Goal: Information Seeking & Learning: Learn about a topic

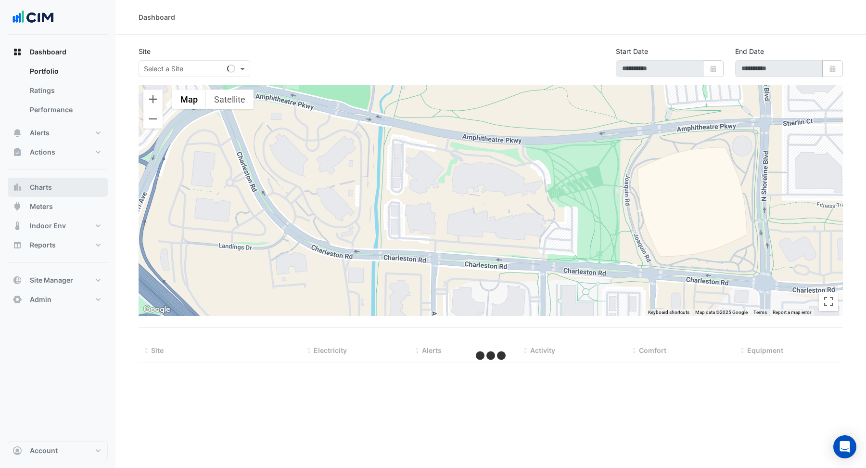
click at [52, 193] on button "Charts" at bounding box center [58, 187] width 100 height 19
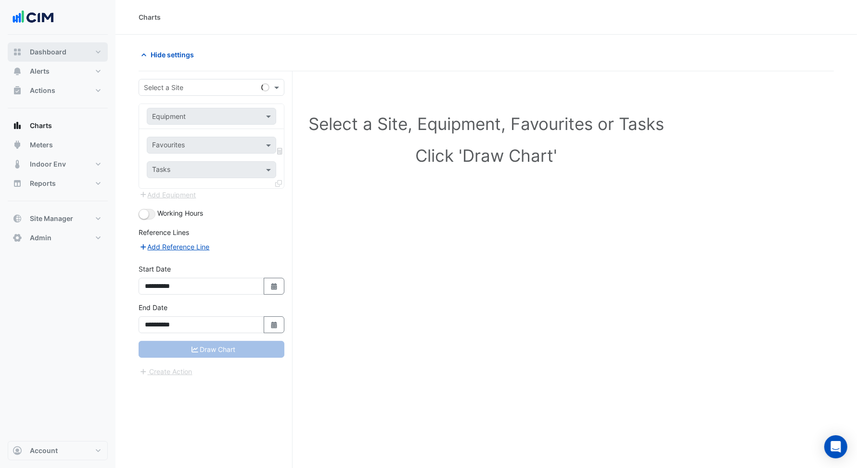
click at [55, 57] on button "Dashboard" at bounding box center [58, 51] width 100 height 19
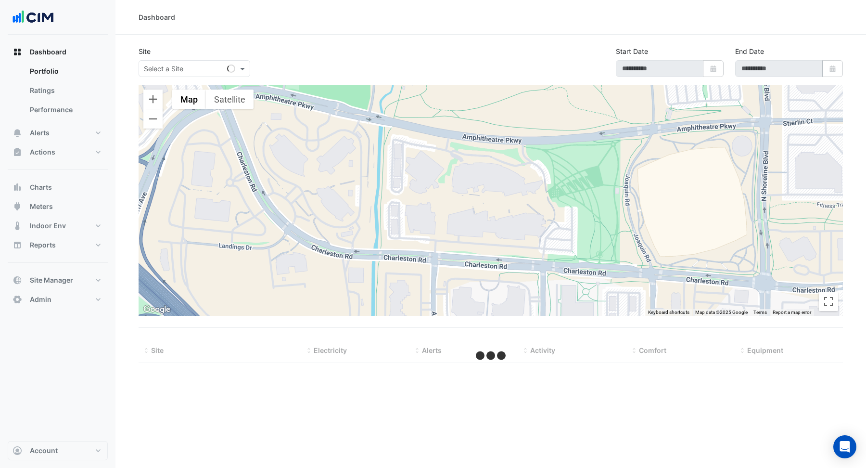
click at [188, 70] on input "text" at bounding box center [185, 69] width 82 height 10
click at [67, 281] on span "Site Manager" at bounding box center [51, 280] width 43 height 10
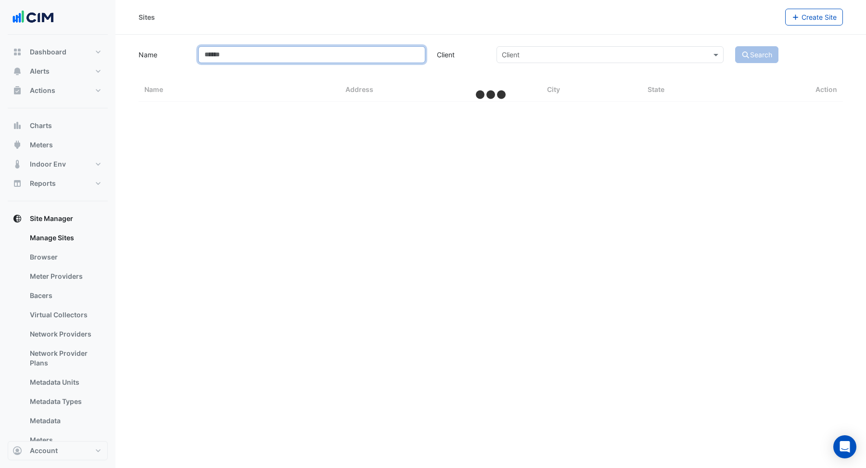
click at [255, 52] on input "Name" at bounding box center [311, 54] width 227 height 17
select select "***"
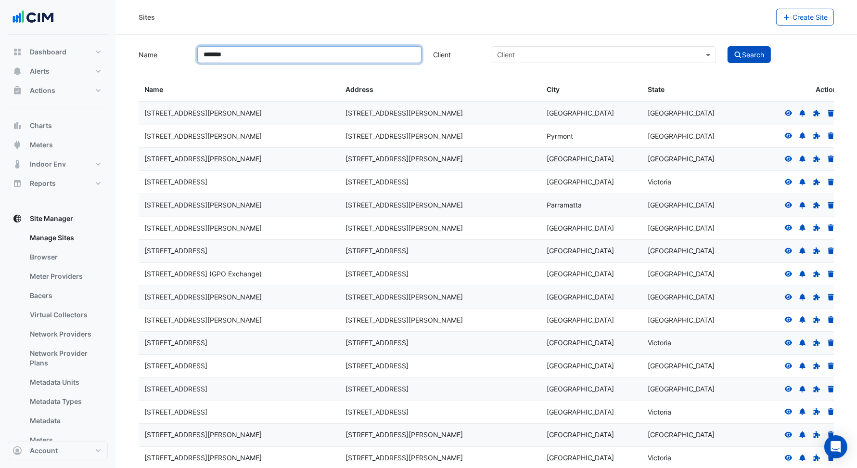
type input "*******"
click at [728, 46] on button "Search" at bounding box center [749, 54] width 43 height 17
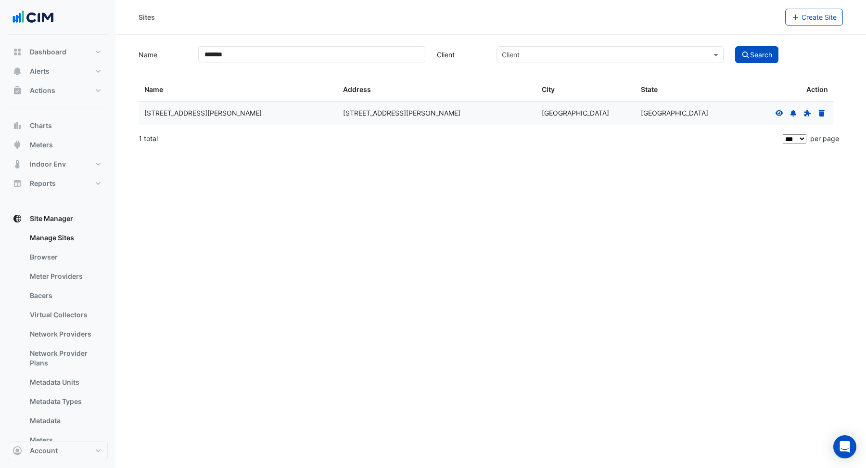
click at [781, 114] on icon at bounding box center [780, 113] width 8 height 6
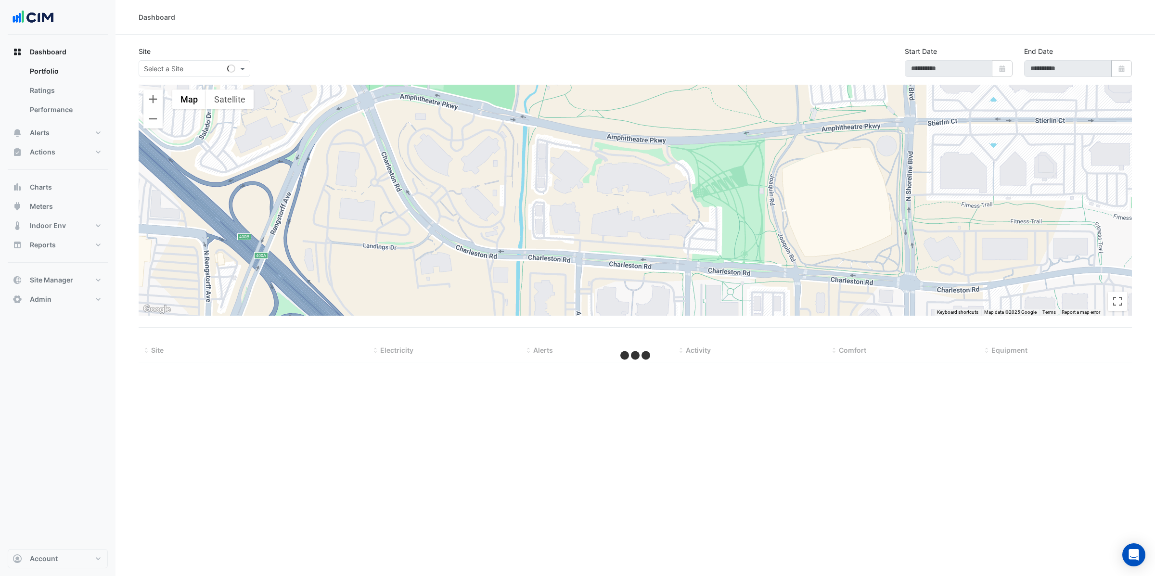
type input "**********"
select select "***"
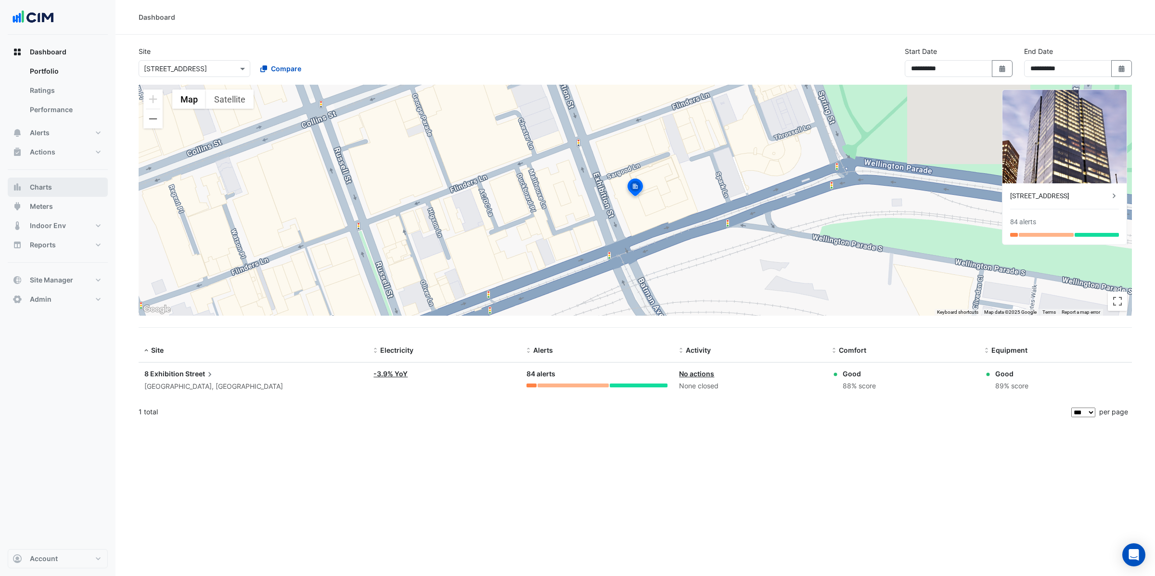
click at [56, 183] on button "Charts" at bounding box center [58, 187] width 100 height 19
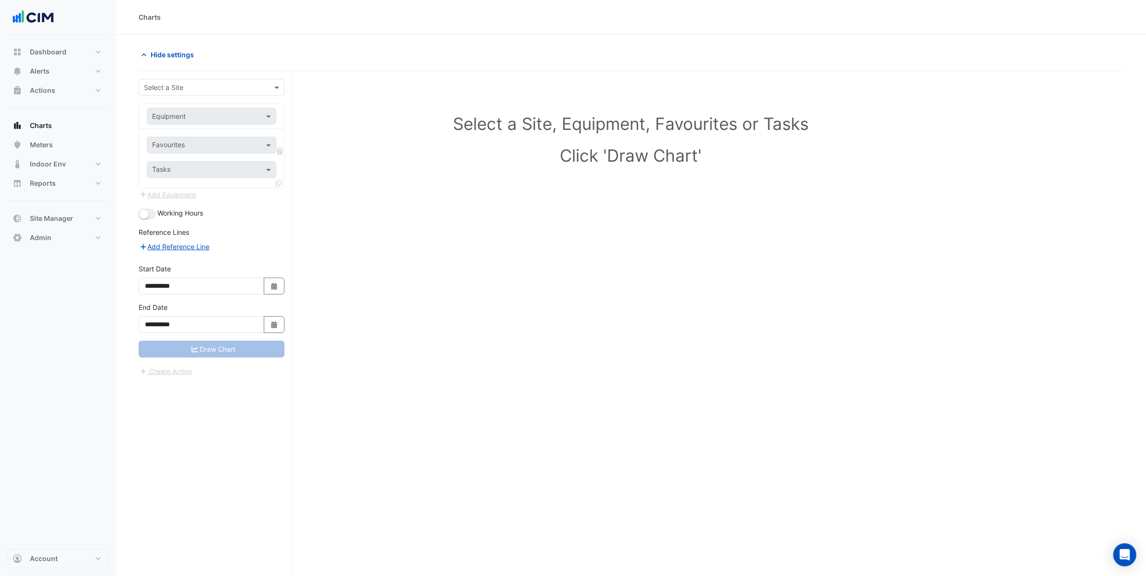
click at [250, 94] on div "Select a Site" at bounding box center [212, 87] width 146 height 17
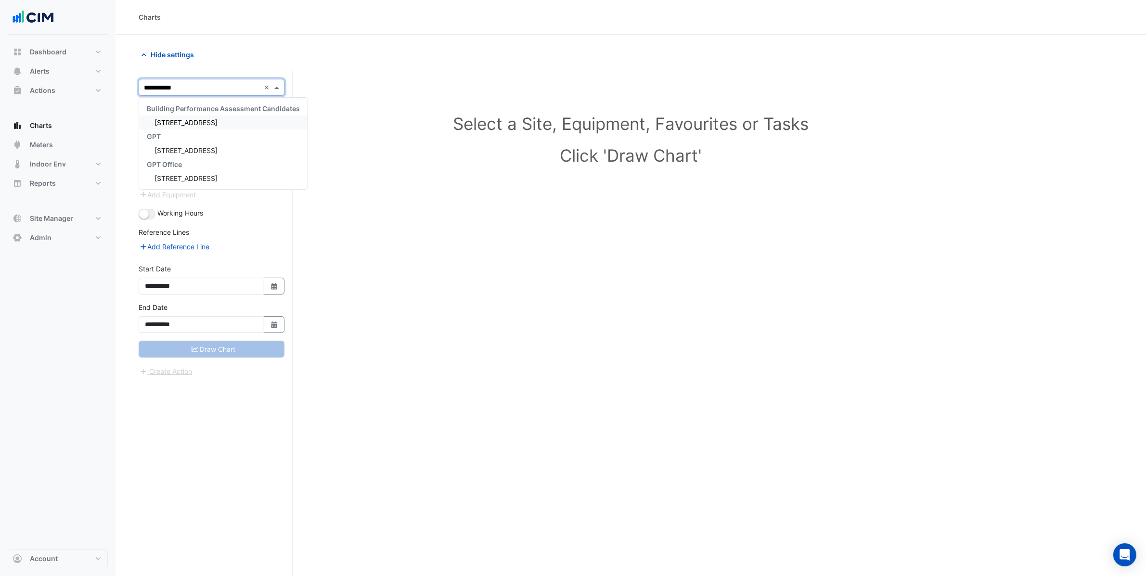
type input "**********"
click at [222, 118] on div "[STREET_ADDRESS]" at bounding box center [223, 123] width 168 height 14
click at [206, 115] on input "text" at bounding box center [202, 117] width 100 height 10
type input "***"
click at [206, 135] on div "AHU-35-1" at bounding box center [211, 137] width 128 height 14
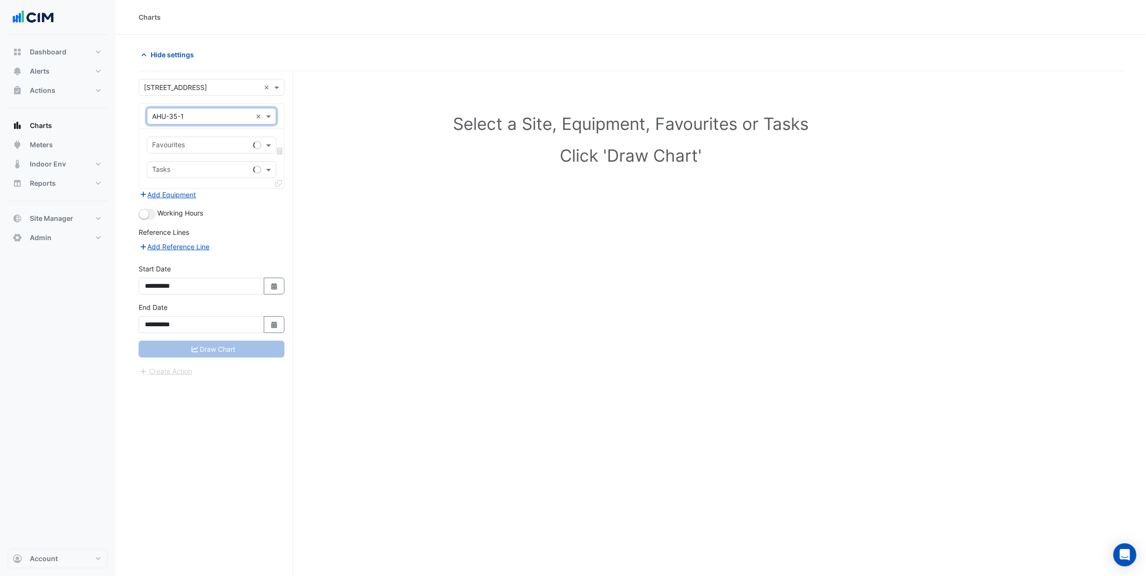
click at [216, 141] on input "text" at bounding box center [200, 146] width 97 height 10
type input "******"
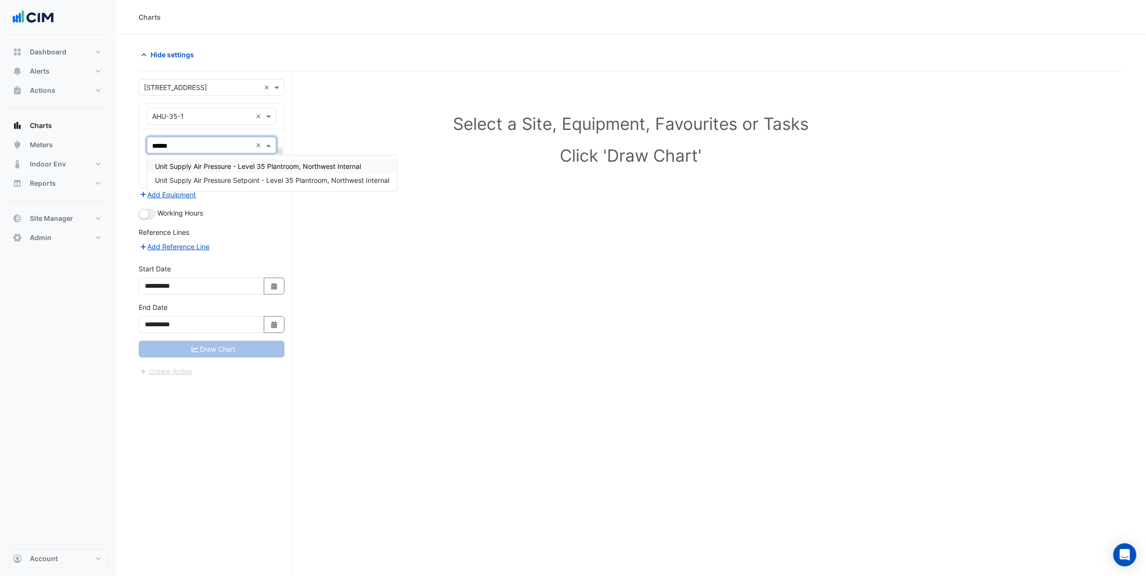
click at [226, 171] on div "Unit Supply Air Pressure - Level 35 Plantroom, Northwest Internal" at bounding box center [272, 166] width 250 height 14
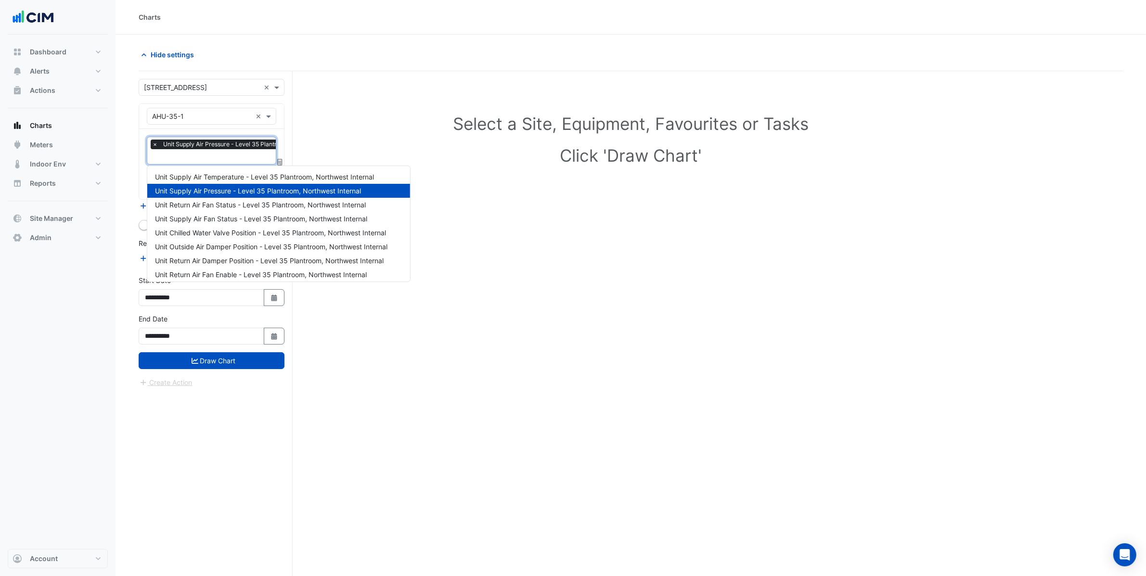
click at [224, 155] on input "text" at bounding box center [249, 158] width 195 height 10
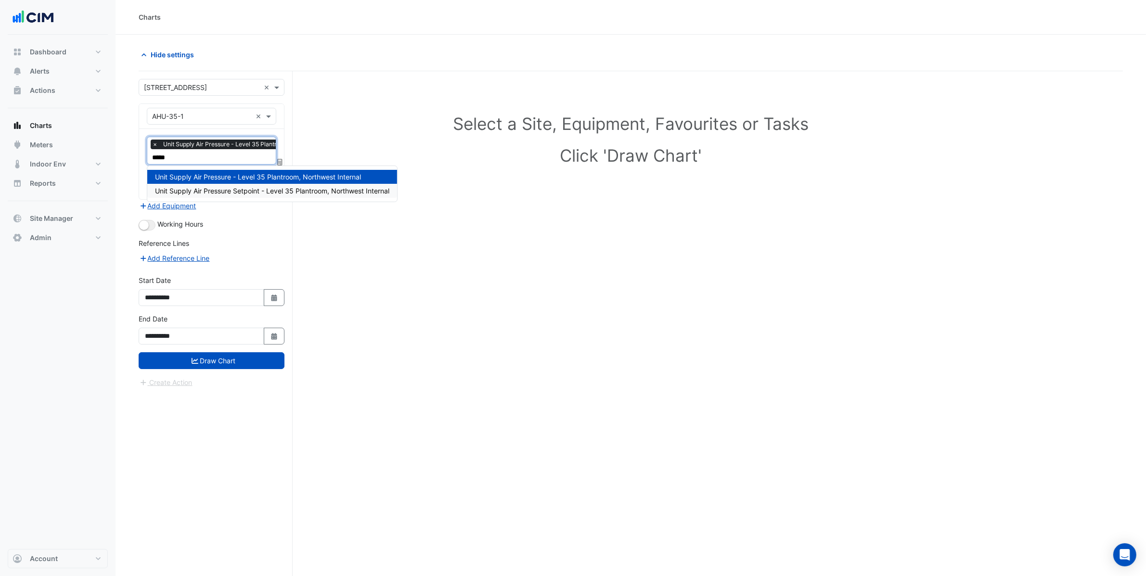
type input "******"
click at [298, 189] on span "Unit Supply Air Pressure Setpoint - Level 35 Plantroom, Northwest Internal" at bounding box center [272, 191] width 234 height 8
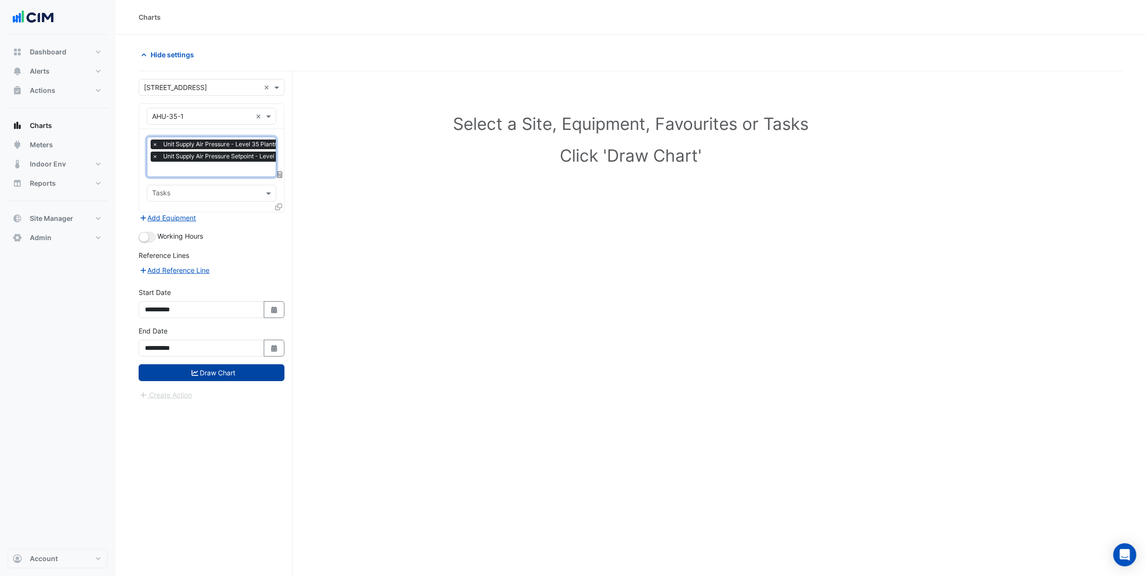
click at [205, 381] on button "Draw Chart" at bounding box center [212, 372] width 146 height 17
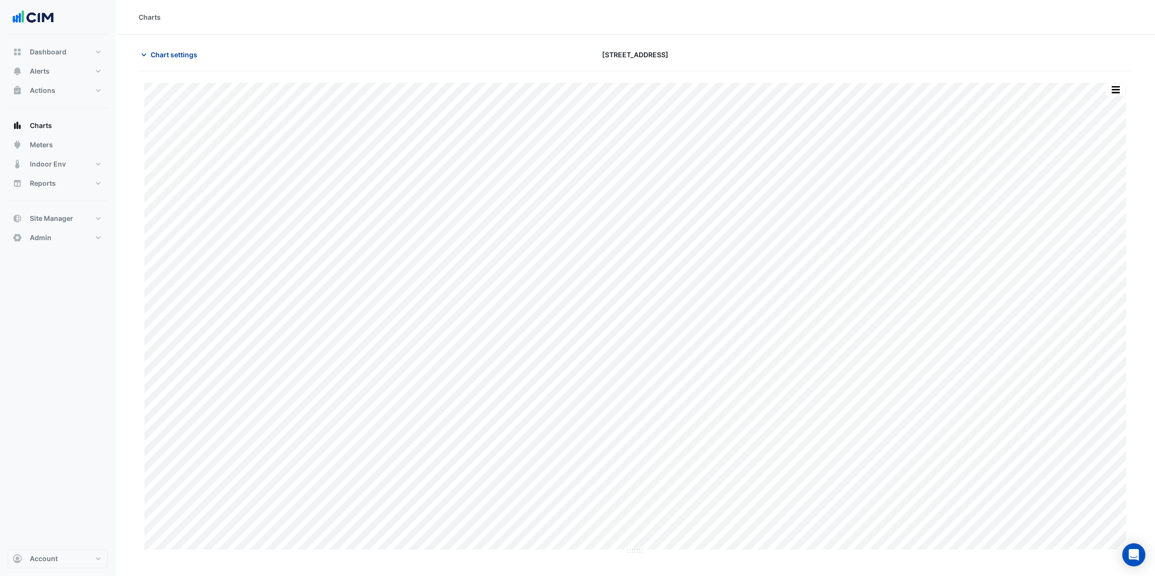
click at [183, 62] on button "Chart settings" at bounding box center [171, 54] width 65 height 17
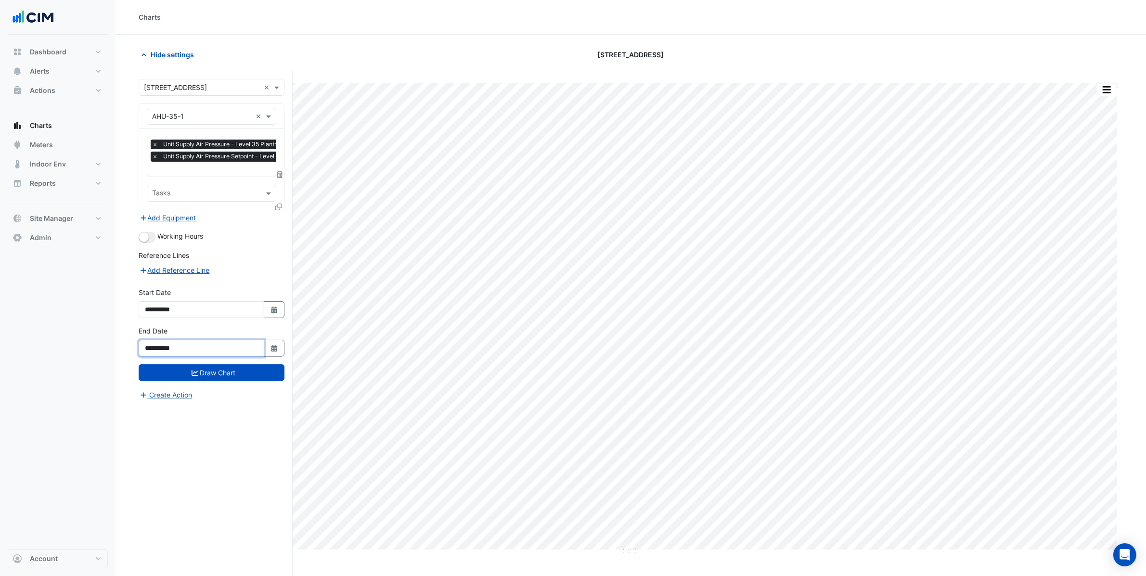
click at [199, 347] on input "**********" at bounding box center [202, 348] width 126 height 17
drag, startPoint x: 147, startPoint y: 238, endPoint x: 163, endPoint y: 266, distance: 31.5
click at [147, 238] on small "button" at bounding box center [144, 237] width 10 height 10
click at [207, 378] on button "Draw Chart" at bounding box center [212, 372] width 146 height 17
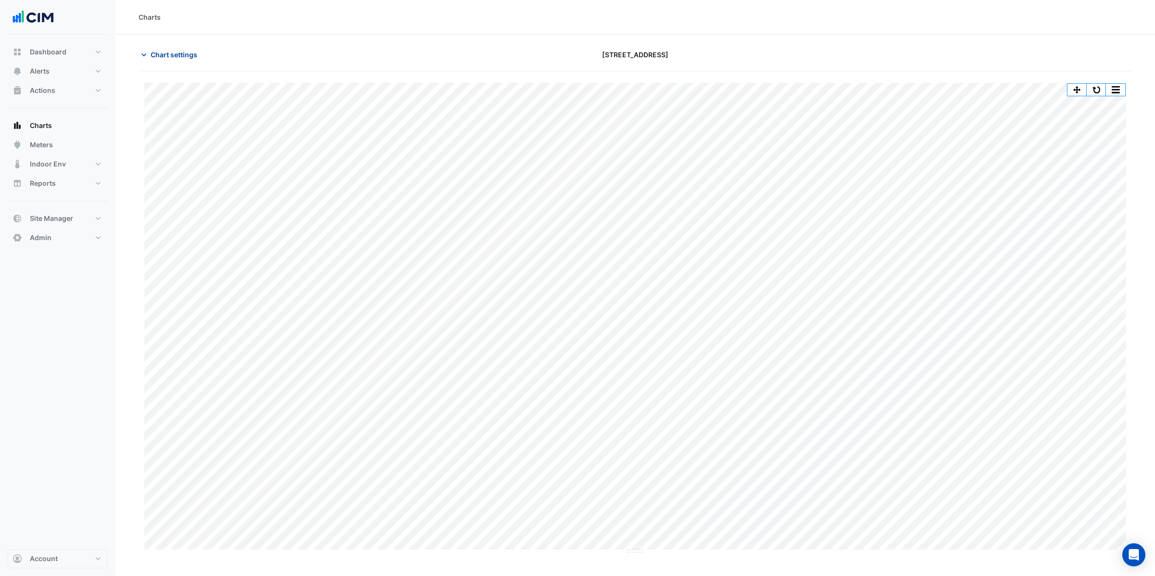
click at [174, 51] on span "Chart settings" at bounding box center [174, 55] width 47 height 10
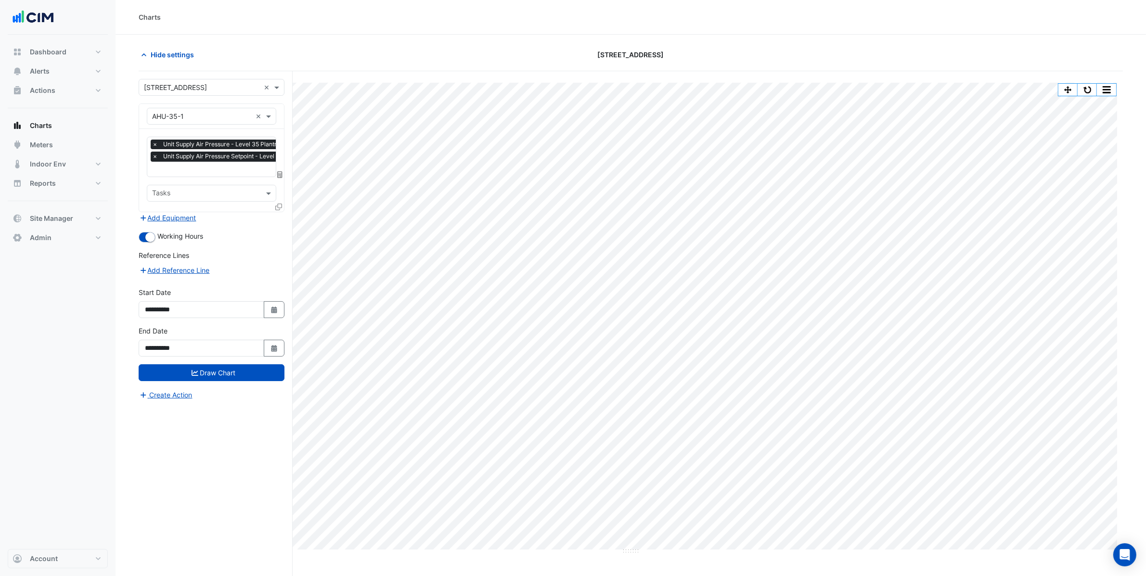
click at [231, 178] on div "Favourites × Unit Supply Air Pressure - Level 35 Plantroom, Northwest Internal …" at bounding box center [211, 170] width 145 height 83
click at [230, 171] on input "text" at bounding box center [261, 170] width 219 height 10
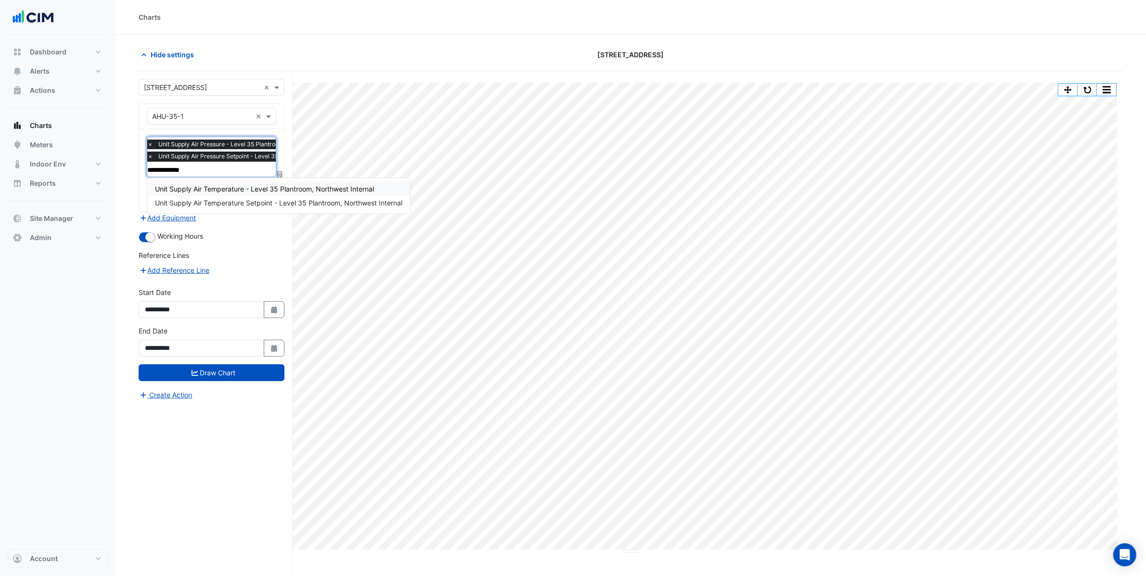
type input "**********"
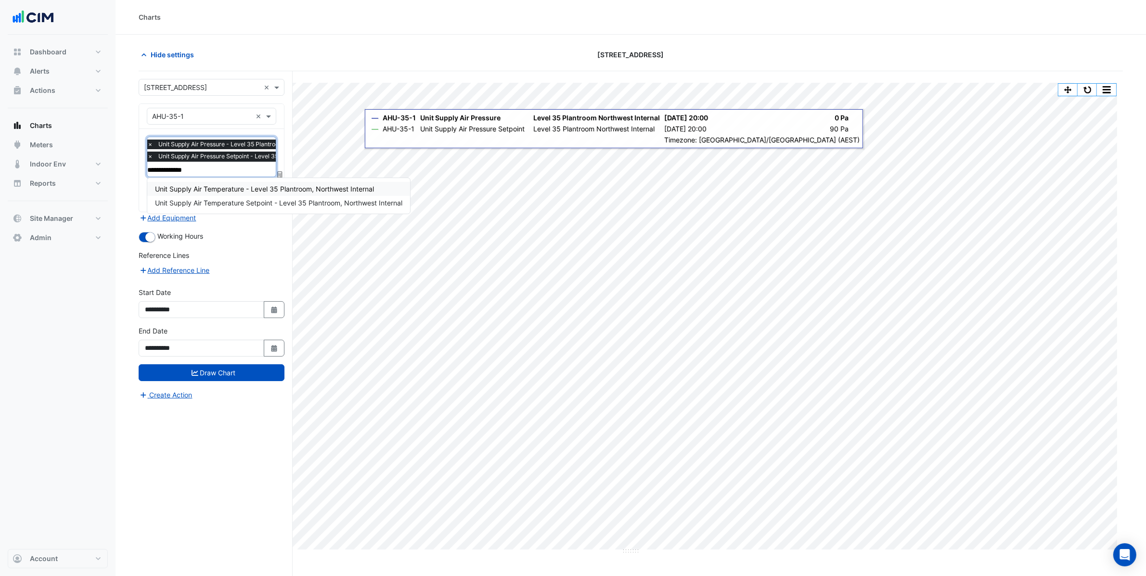
click at [254, 192] on span "Unit Supply Air Temperature - Level 35 Plantroom, Northwest Internal" at bounding box center [264, 189] width 219 height 8
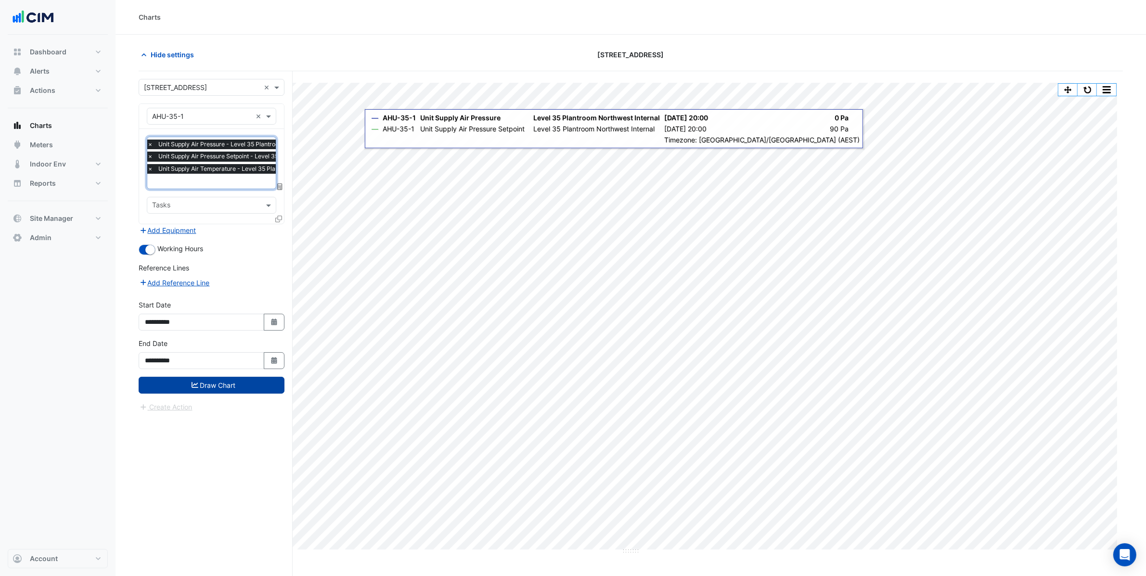
click at [249, 390] on button "Draw Chart" at bounding box center [212, 385] width 146 height 17
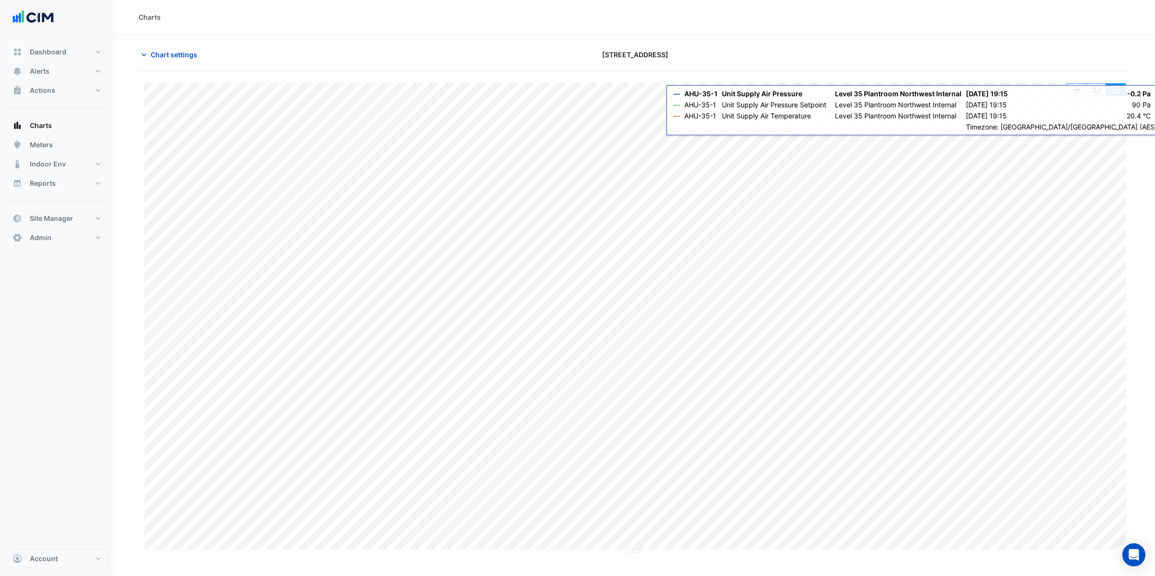
click at [1122, 90] on button "button" at bounding box center [1115, 90] width 19 height 12
click at [1107, 105] on div "Split by Unit" at bounding box center [1096, 106] width 58 height 17
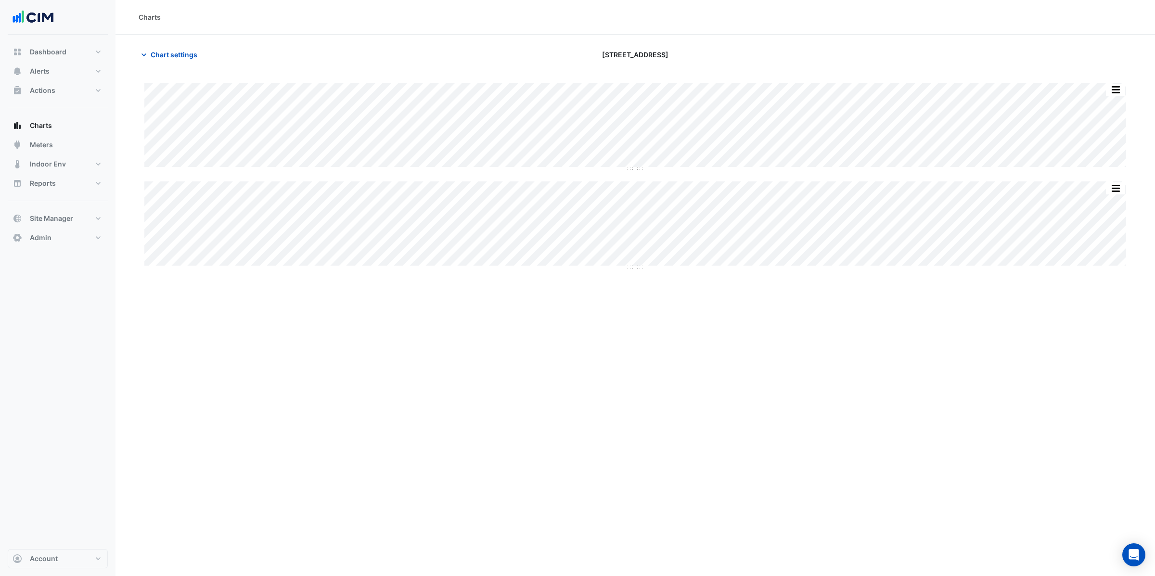
drag, startPoint x: 635, startPoint y: 269, endPoint x: 632, endPoint y: 385, distance: 116.5
click at [633, 386] on div "Charts Chart settings 8 Exhibition Street Split All Split None Print Save as JP…" at bounding box center [636, 288] width 1040 height 576
drag, startPoint x: 634, startPoint y: 267, endPoint x: 641, endPoint y: 360, distance: 93.6
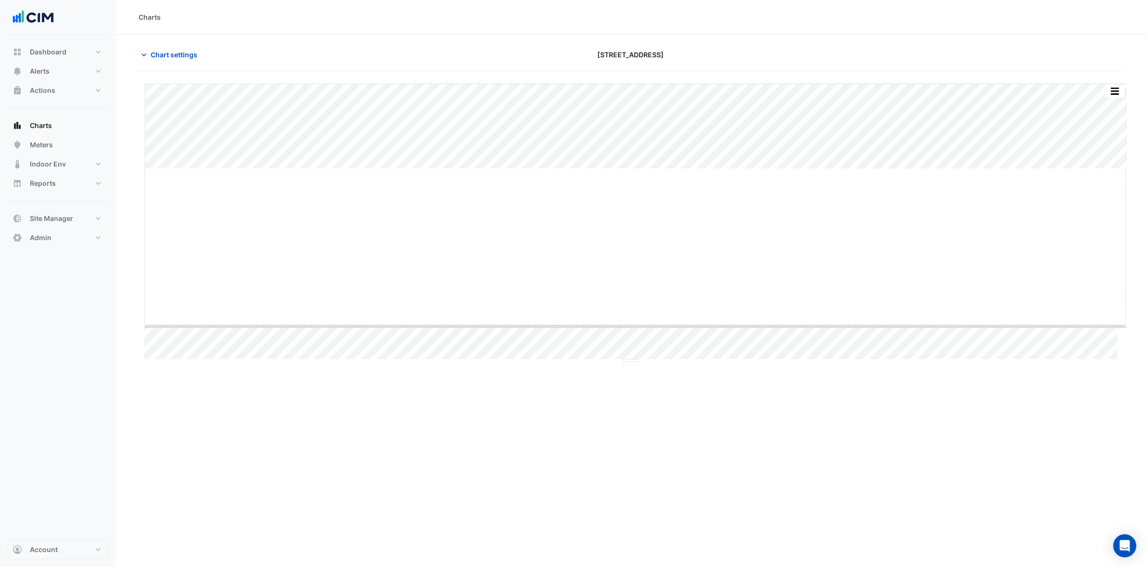
drag, startPoint x: 639, startPoint y: 170, endPoint x: 625, endPoint y: 324, distance: 155.2
click at [179, 64] on div "Chart settings [STREET_ADDRESS]" at bounding box center [635, 58] width 993 height 25
click at [194, 39] on section "Chart settings 8 Exhibition Street Split All Split None Print Save as JPEG Save…" at bounding box center [636, 284] width 1040 height 499
click at [189, 48] on button "Chart settings" at bounding box center [171, 54] width 65 height 17
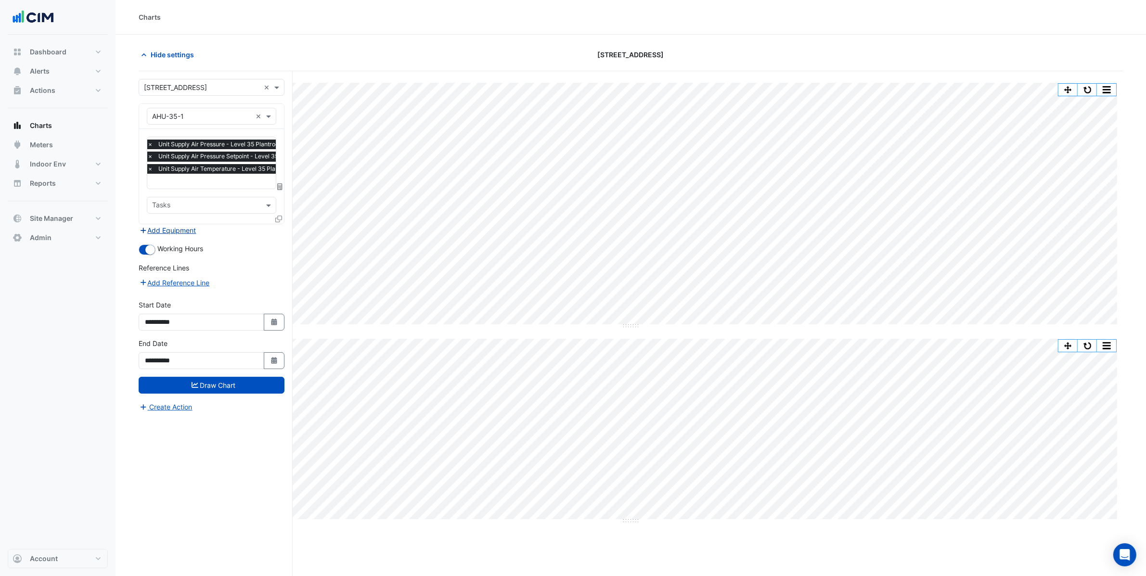
click at [184, 229] on button "Add Equipment" at bounding box center [168, 230] width 58 height 11
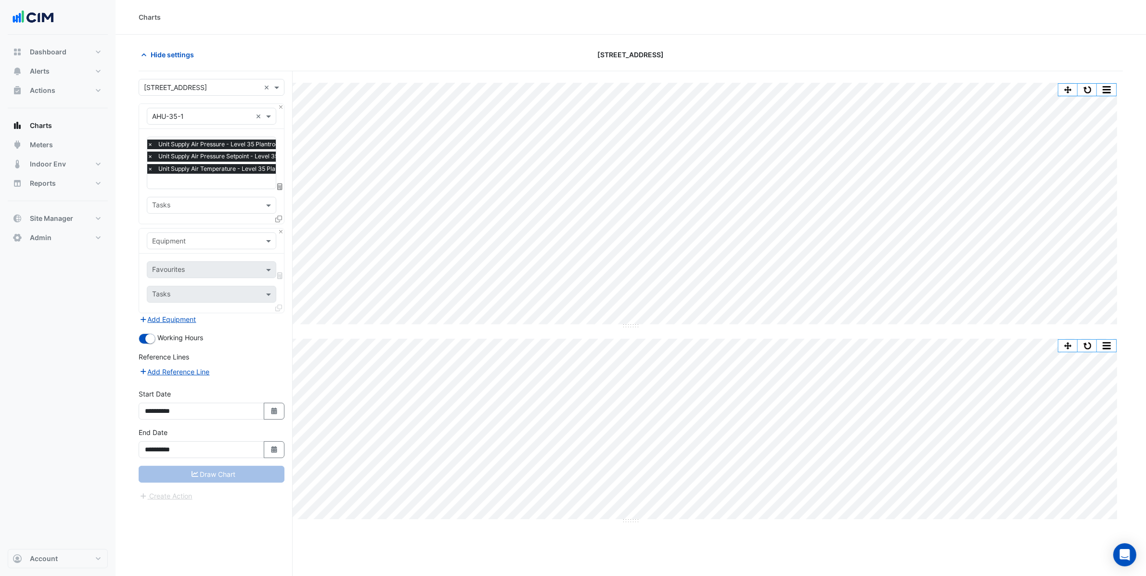
click at [184, 238] on input "text" at bounding box center [202, 241] width 100 height 10
type input "*"
type input "**"
drag, startPoint x: 182, startPoint y: 239, endPoint x: 119, endPoint y: 232, distance: 63.5
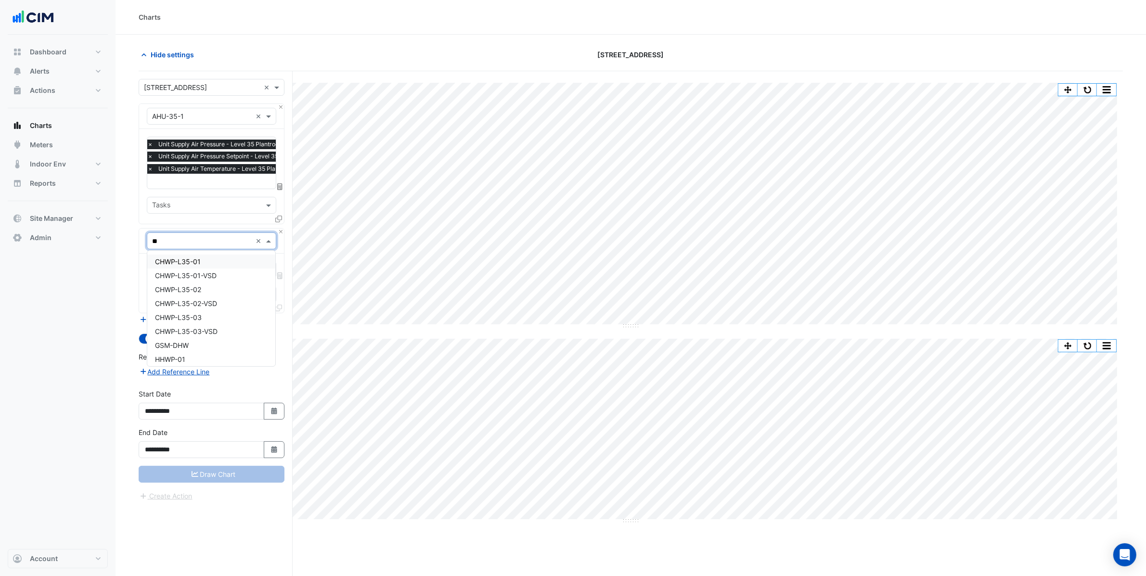
click at [118, 230] on section "Hide settings 8 Exhibition Street Split All Split None Print Save as JPEG Save …" at bounding box center [631, 324] width 1030 height 578
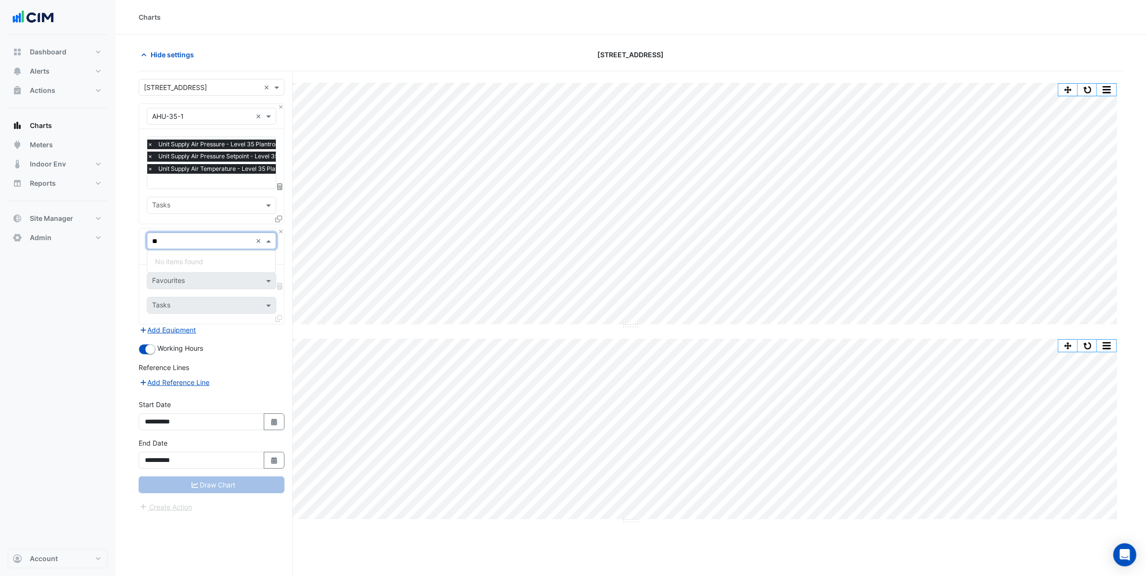
type input "*"
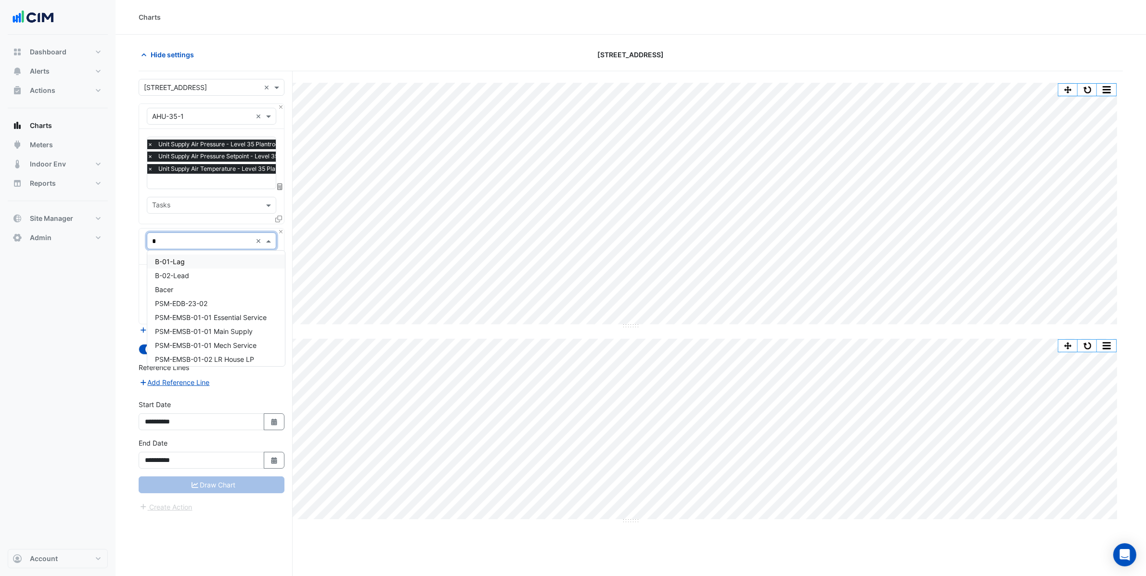
click at [195, 260] on div "B-01-Lag" at bounding box center [216, 262] width 138 height 14
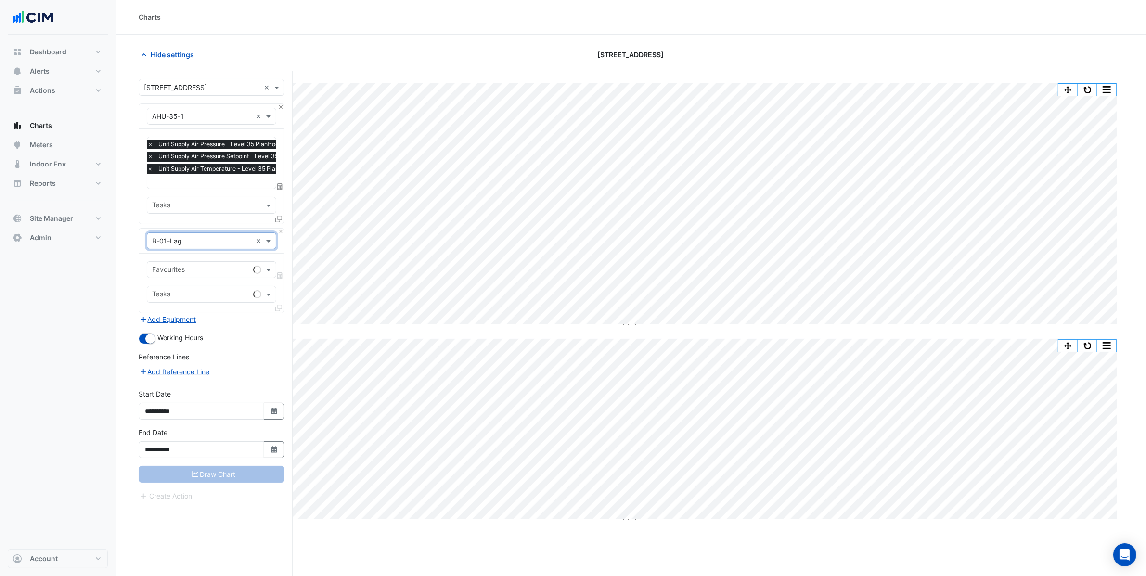
click at [198, 263] on div "Favourites" at bounding box center [198, 269] width 102 height 15
type input "****"
drag, startPoint x: 246, startPoint y: 290, endPoint x: 245, endPoint y: 295, distance: 5.4
click at [246, 290] on span "Hot Water Common Leaving Temperature - Plantroom, Plantroom" at bounding box center [257, 290] width 205 height 8
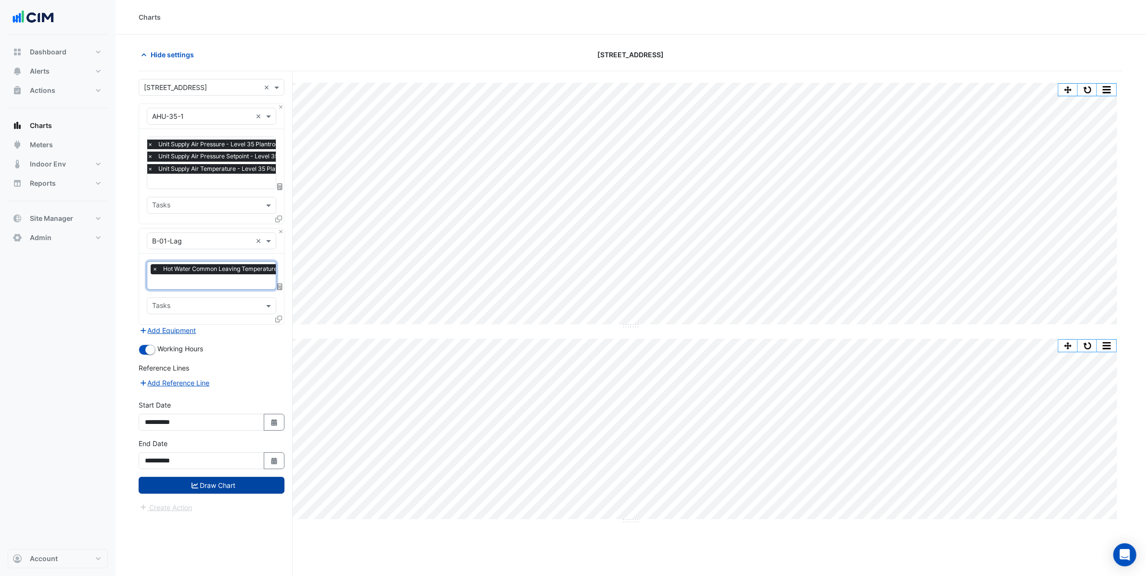
click at [234, 489] on button "Draw Chart" at bounding box center [212, 485] width 146 height 17
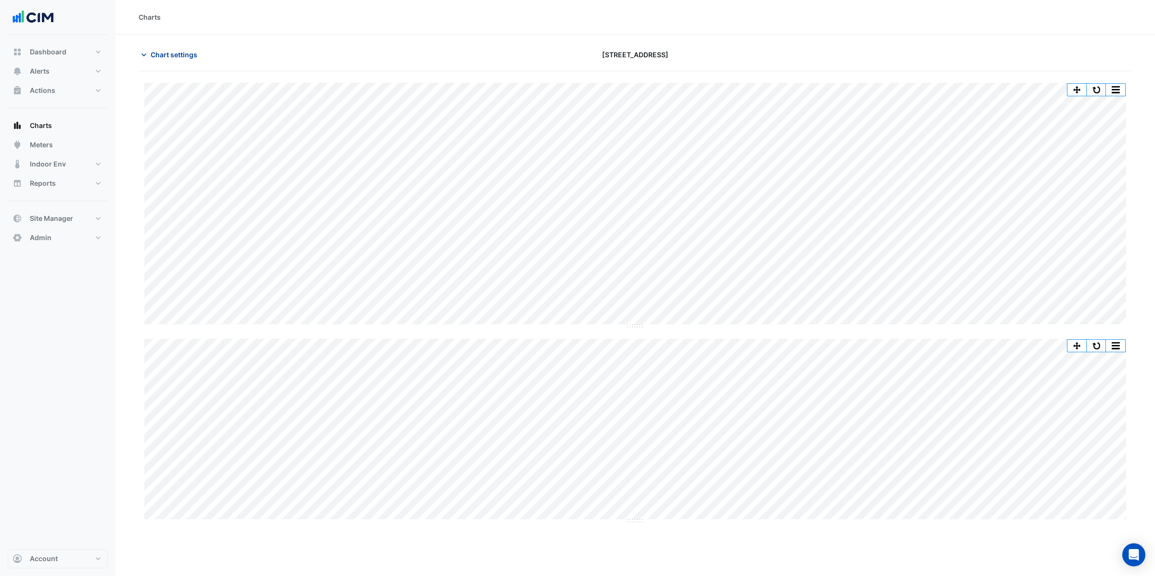
click at [186, 47] on button "Chart settings" at bounding box center [171, 54] width 65 height 17
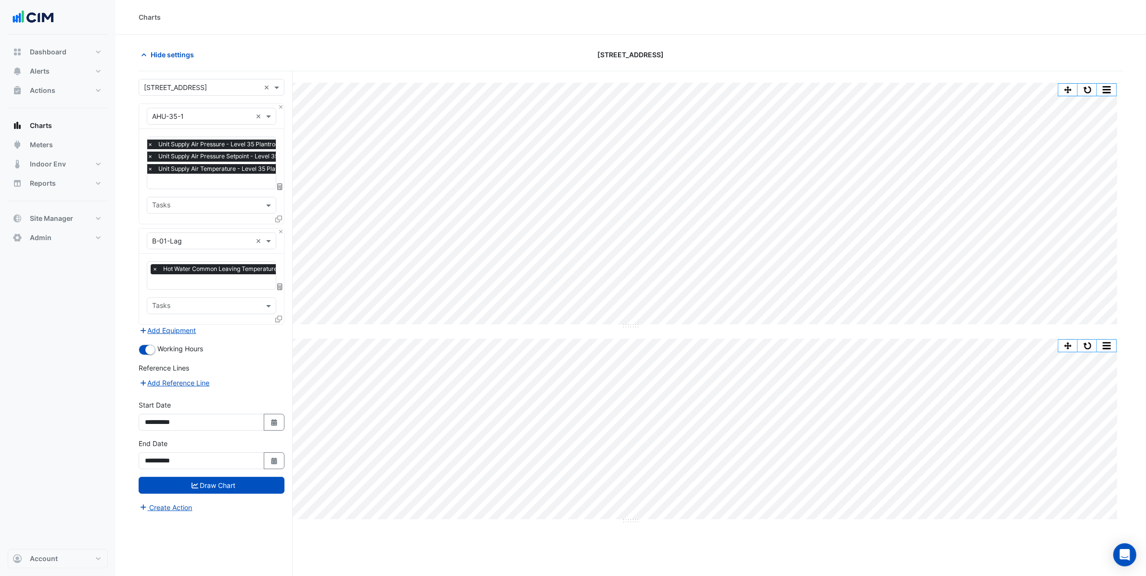
click at [244, 187] on div at bounding box center [256, 182] width 220 height 13
type input "*"
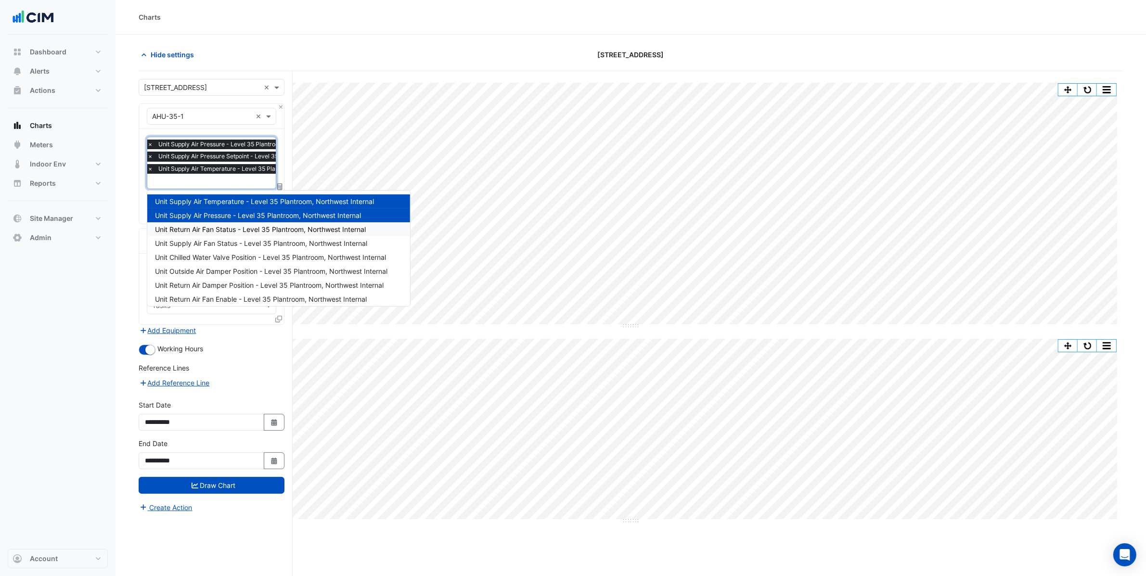
type input "*"
click at [130, 147] on section "Hide settings 8 Exhibition Street Split by Equip Split All Split None Print Sav…" at bounding box center [631, 324] width 1030 height 578
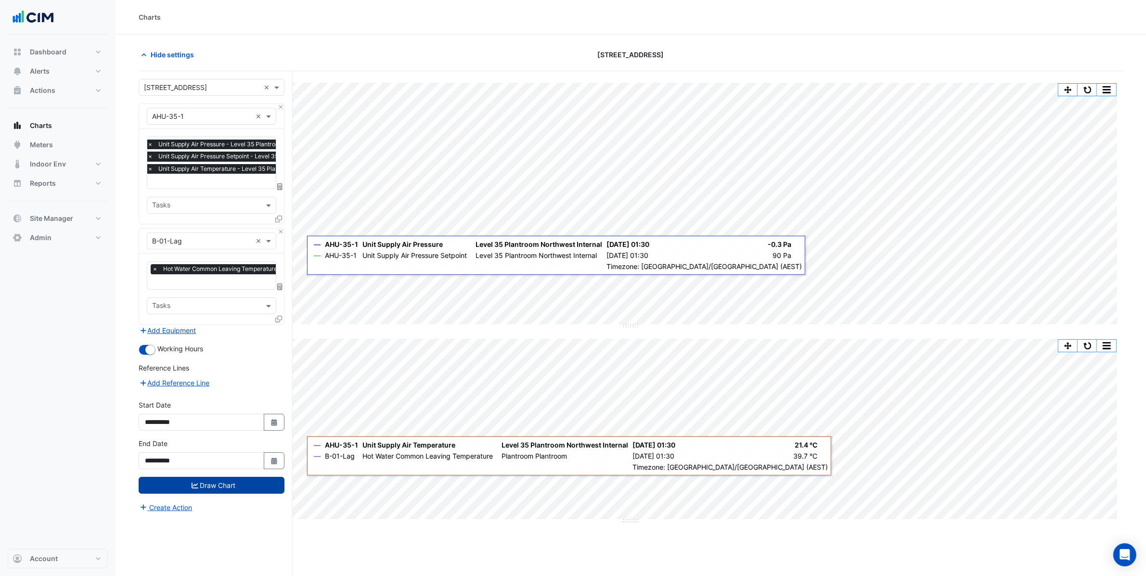
click at [257, 492] on button "Draw Chart" at bounding box center [212, 485] width 146 height 17
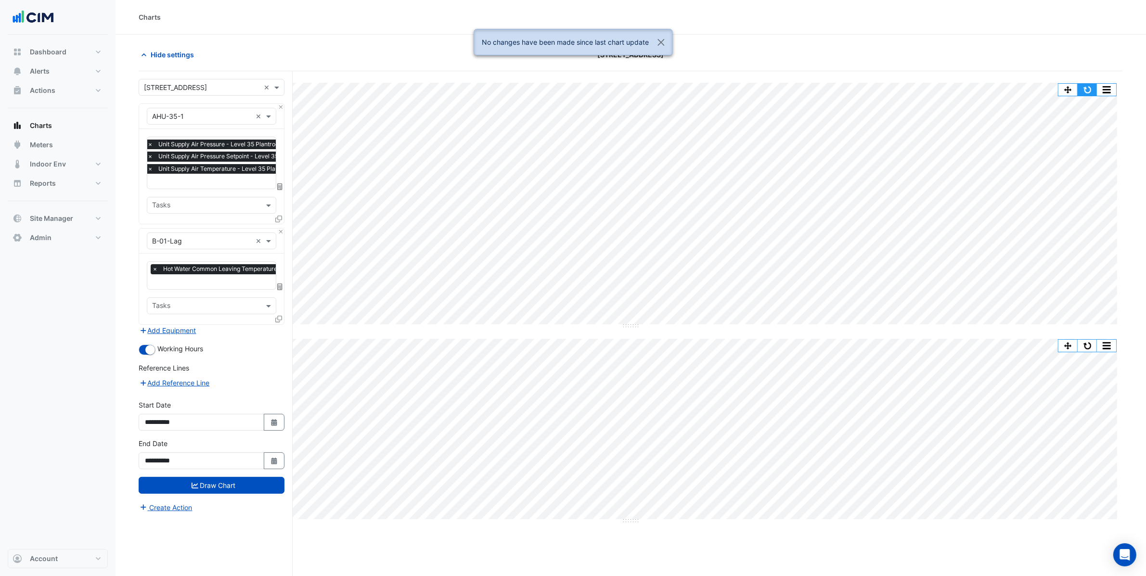
click at [1094, 87] on button "button" at bounding box center [1087, 90] width 19 height 12
click at [1086, 86] on button "button" at bounding box center [1087, 90] width 19 height 12
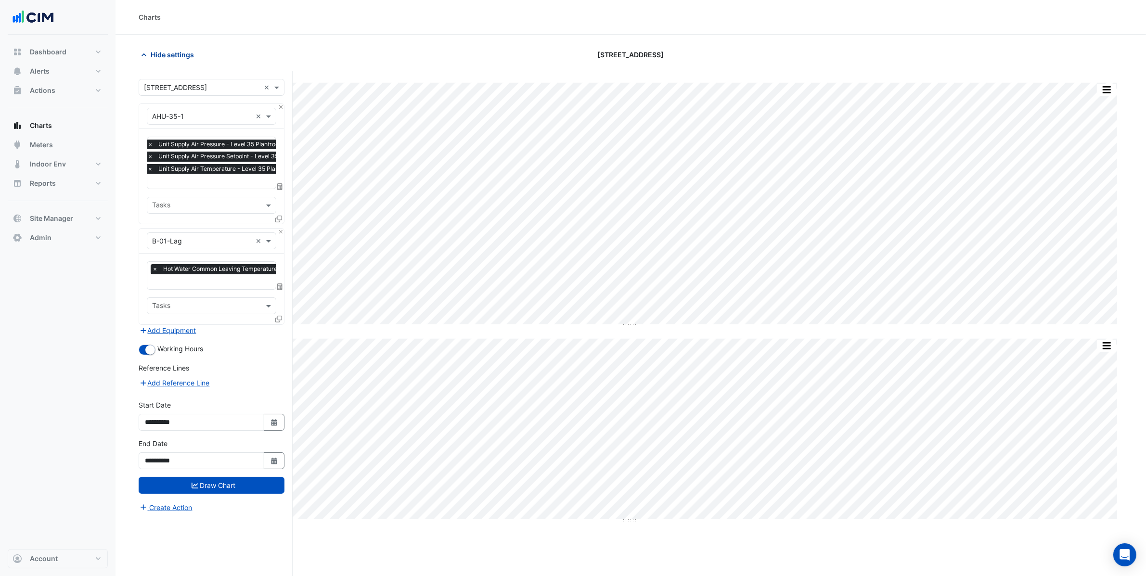
click at [178, 52] on span "Hide settings" at bounding box center [172, 55] width 43 height 10
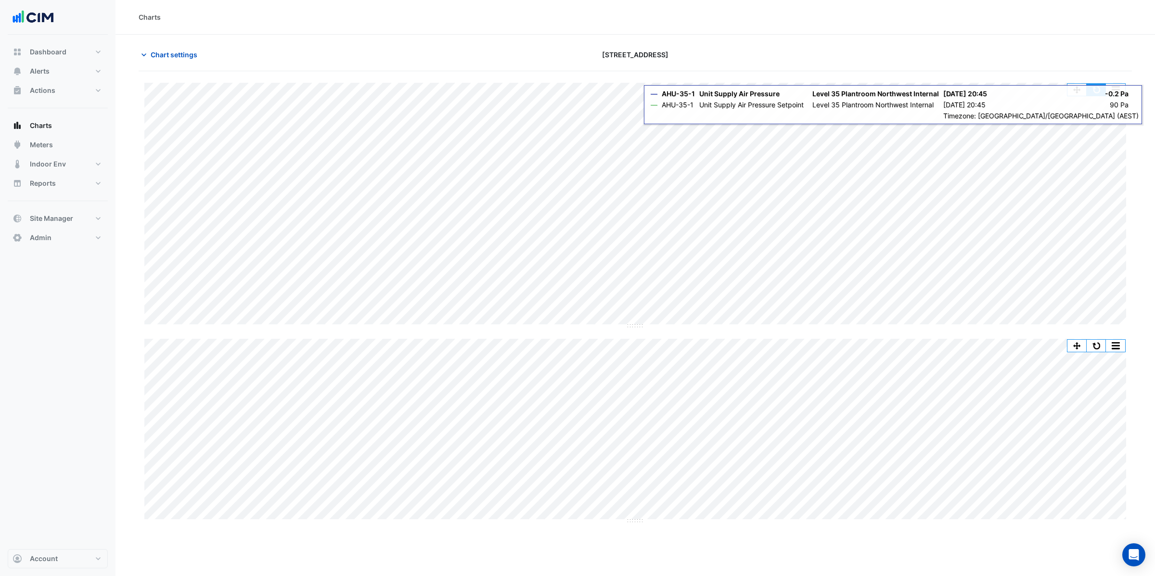
click at [1096, 90] on button "button" at bounding box center [1096, 90] width 19 height 12
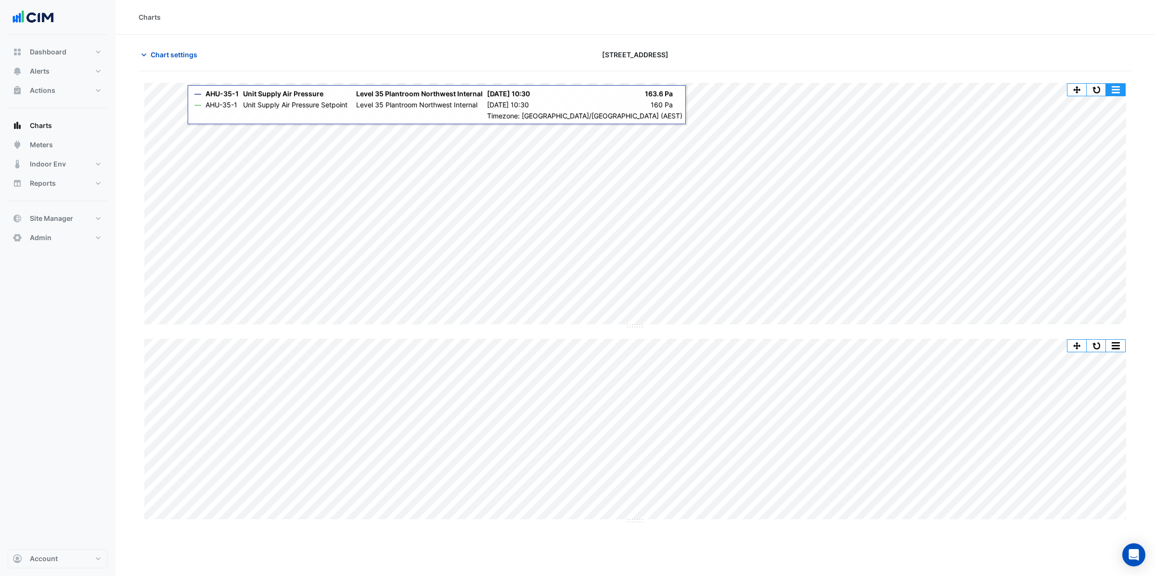
click at [1107, 90] on button "button" at bounding box center [1115, 90] width 19 height 12
click at [1093, 89] on button "button" at bounding box center [1096, 90] width 19 height 12
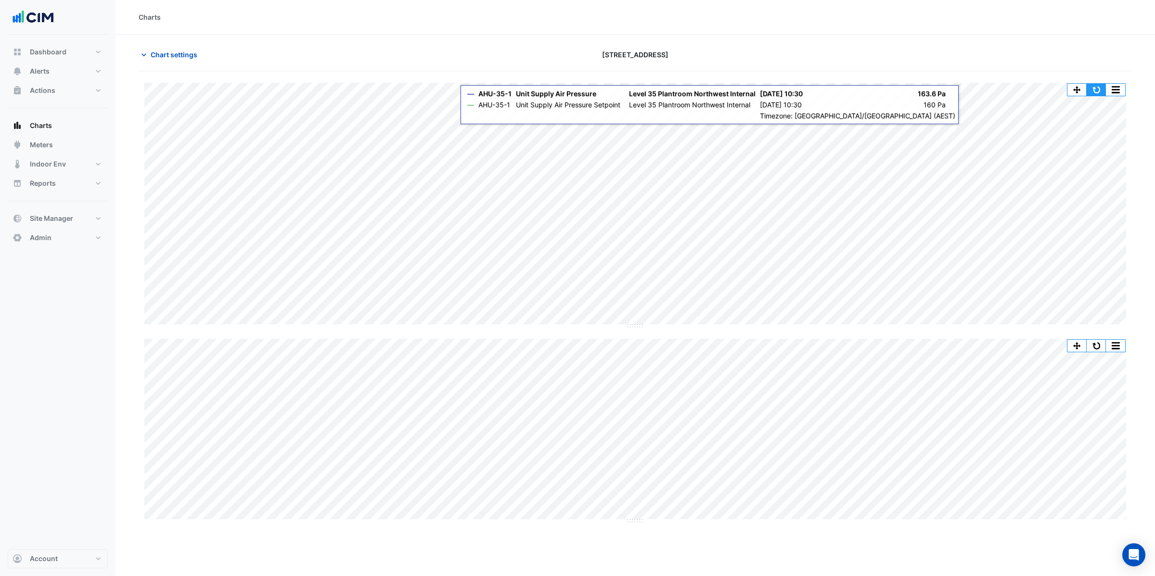
click at [1098, 89] on button "button" at bounding box center [1096, 90] width 19 height 12
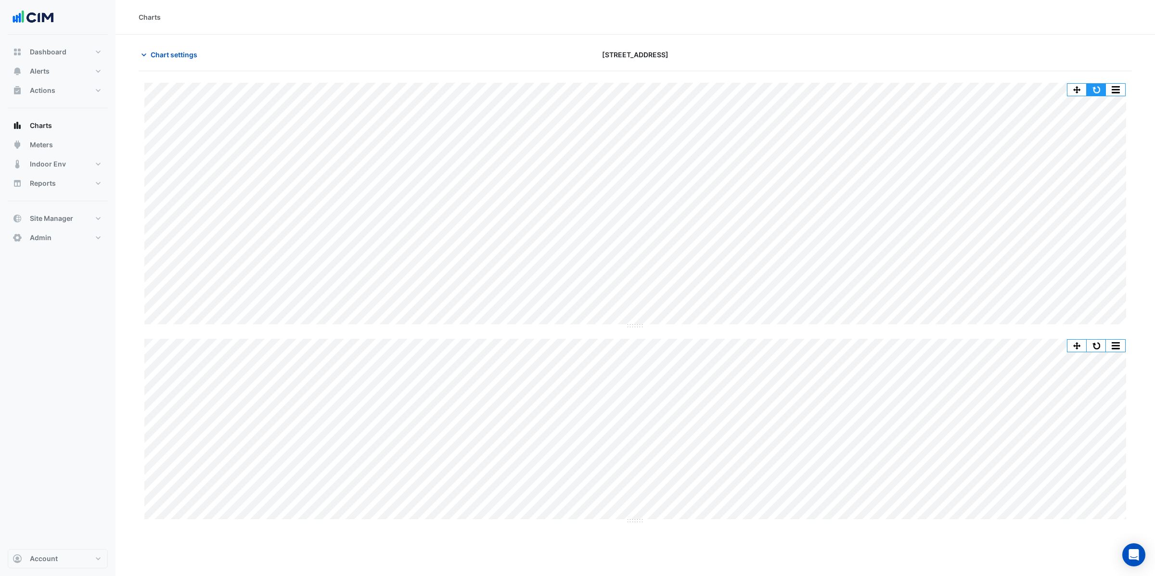
click at [1103, 92] on button "button" at bounding box center [1096, 90] width 19 height 12
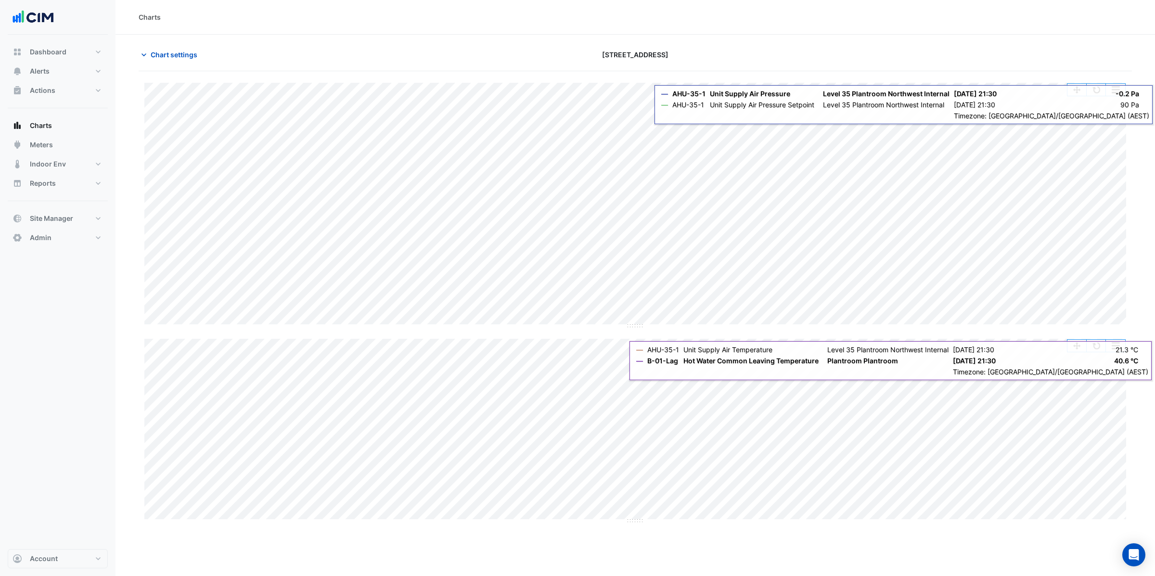
click at [1094, 92] on button "button" at bounding box center [1096, 90] width 19 height 12
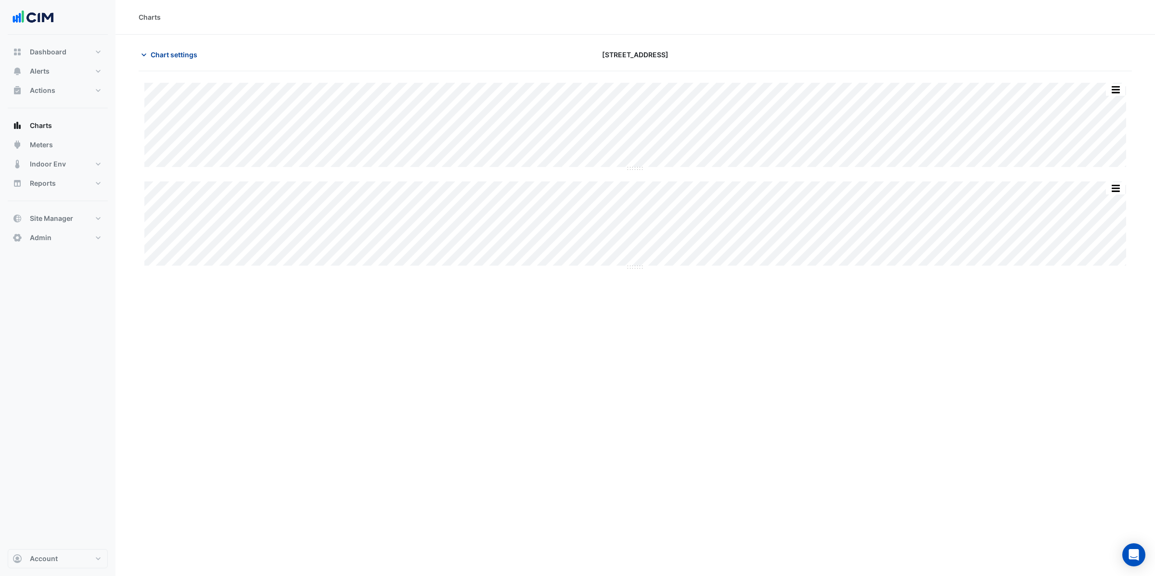
click at [148, 59] on icon "button" at bounding box center [144, 55] width 10 height 10
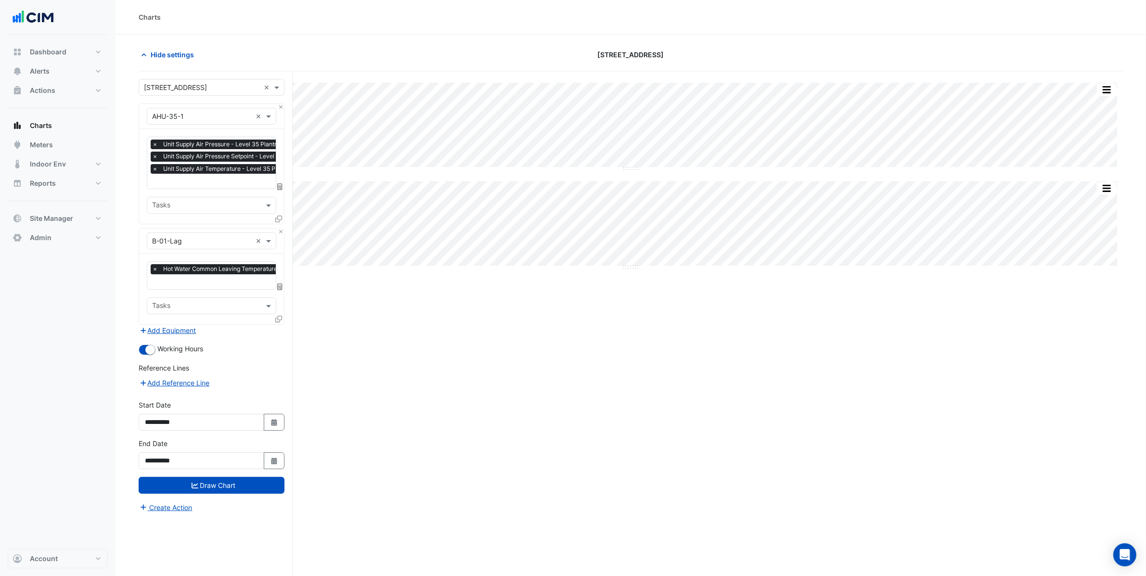
click at [219, 116] on input "text" at bounding box center [202, 117] width 100 height 10
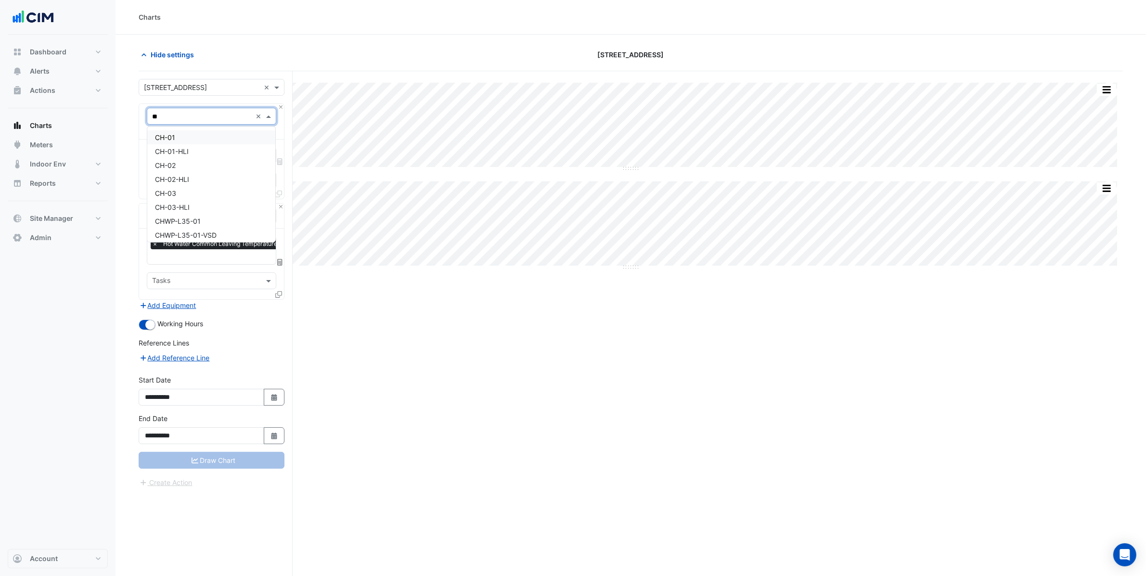
type input "***"
drag, startPoint x: 205, startPoint y: 139, endPoint x: 207, endPoint y: 144, distance: 5.5
click at [205, 139] on div "CHWP-L35-01" at bounding box center [211, 137] width 128 height 14
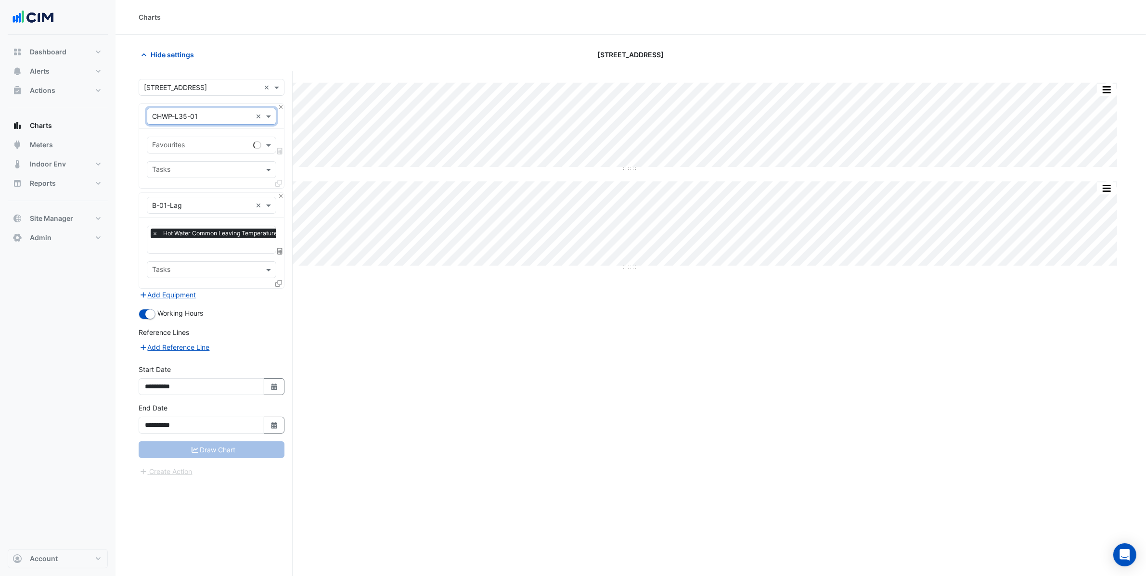
click at [201, 155] on div "Favourites Tasks" at bounding box center [211, 158] width 145 height 59
click at [209, 145] on input "text" at bounding box center [200, 146] width 97 height 10
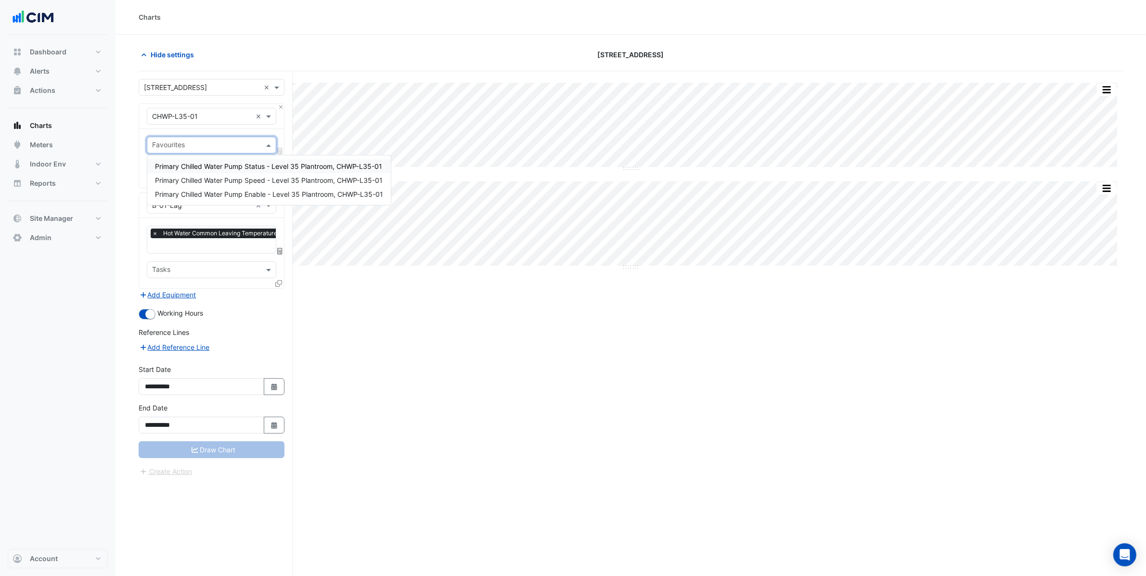
click at [207, 117] on input "text" at bounding box center [202, 117] width 100 height 10
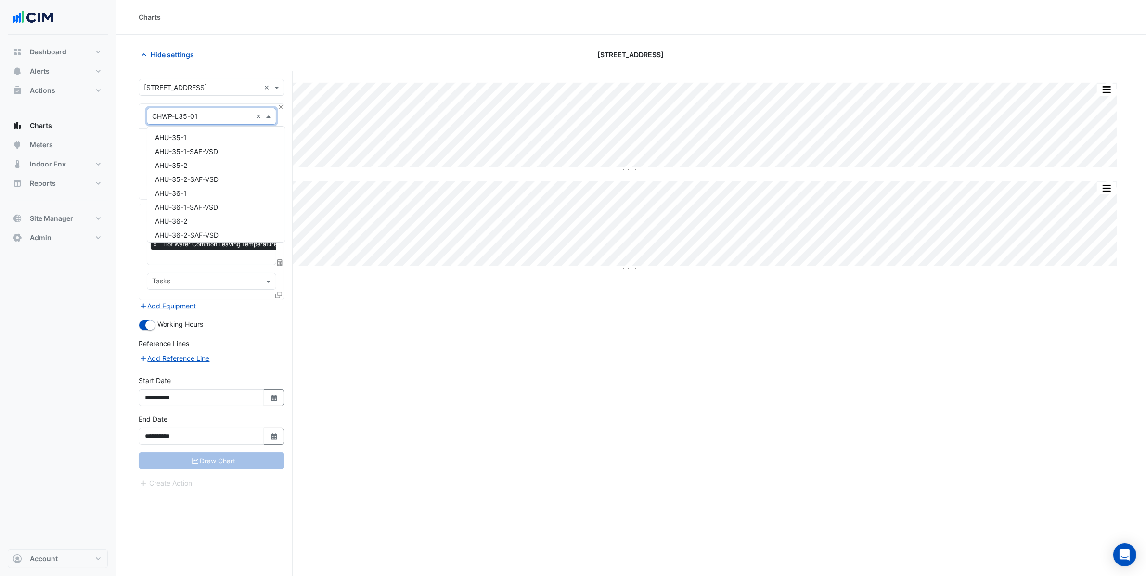
scroll to position [617, 0]
type input "**"
click at [201, 141] on div "CH-01" at bounding box center [211, 137] width 128 height 14
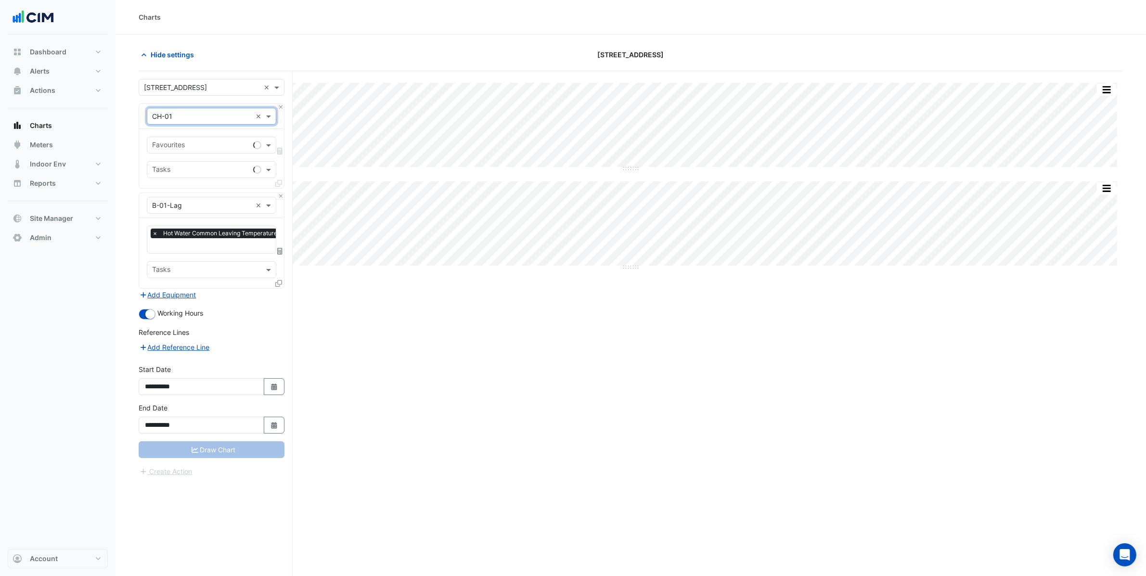
click at [189, 142] on input "text" at bounding box center [200, 146] width 97 height 10
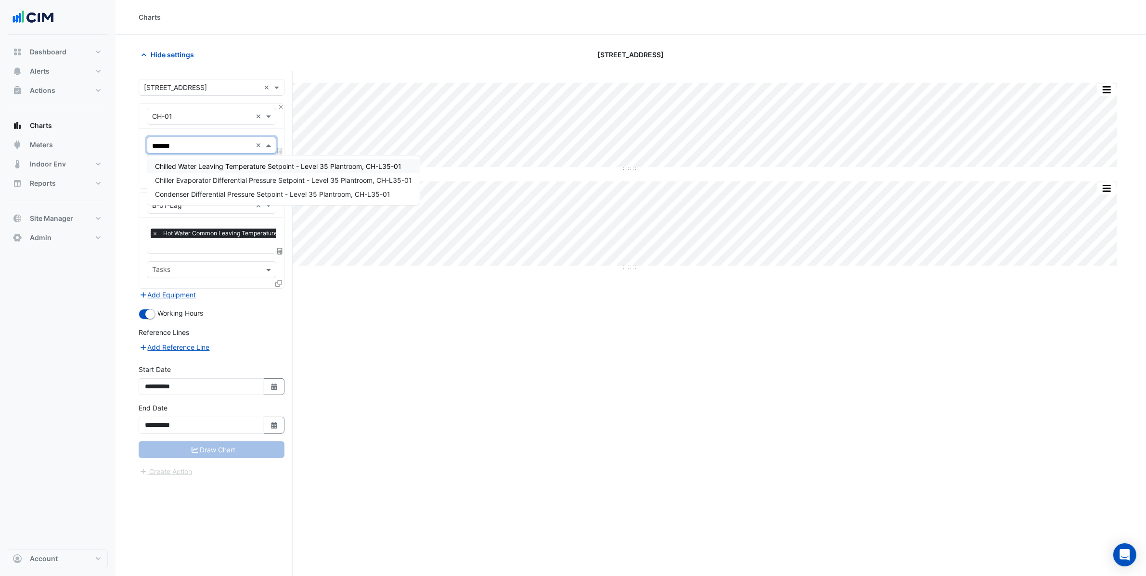
type input "********"
click at [218, 168] on span "Chilled Water Leaving Temperature Setpoint - Level 35 Plantroom, CH-L35-01" at bounding box center [278, 166] width 246 height 8
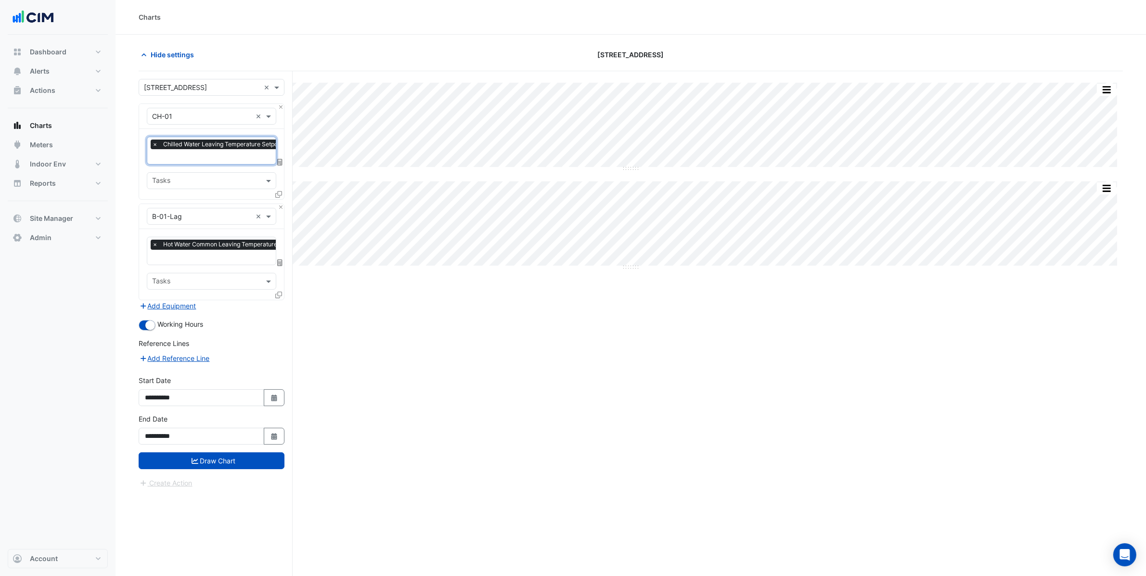
click at [207, 156] on input "text" at bounding box center [267, 158] width 231 height 10
type input "****"
click at [318, 199] on div "Chilled Water Common Entering Temperature - Plantroom, Plantroom Chilled Water …" at bounding box center [262, 184] width 231 height 36
drag, startPoint x: 319, startPoint y: 194, endPoint x: 286, endPoint y: 194, distance: 32.2
click at [318, 194] on span "Chilled Water Common Leaving Temperature - Plantroom, Plantroom" at bounding box center [262, 191] width 215 height 8
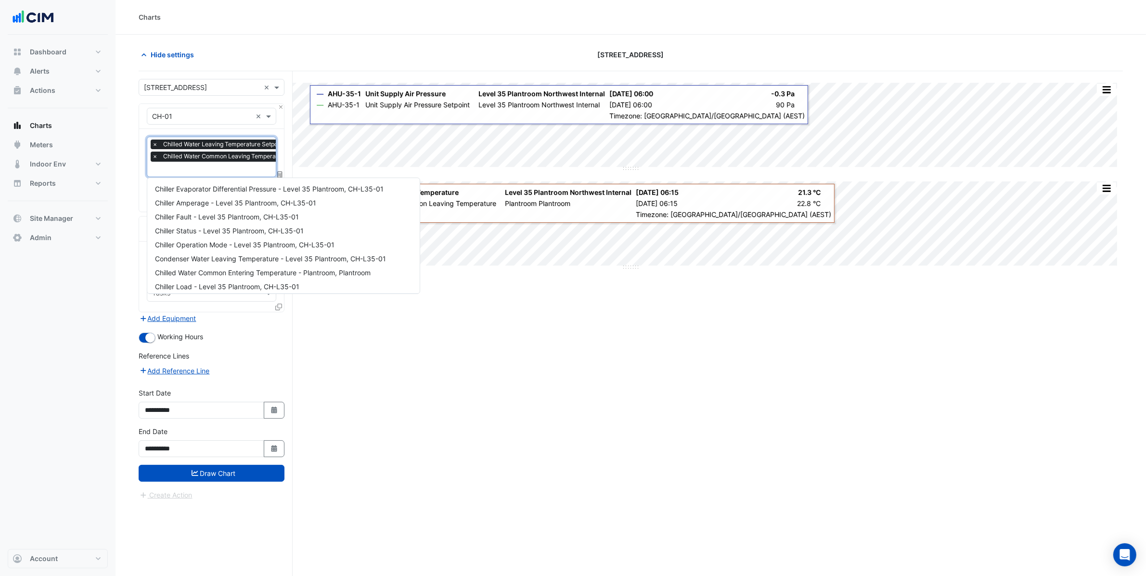
click at [227, 167] on input "text" at bounding box center [267, 170] width 231 height 10
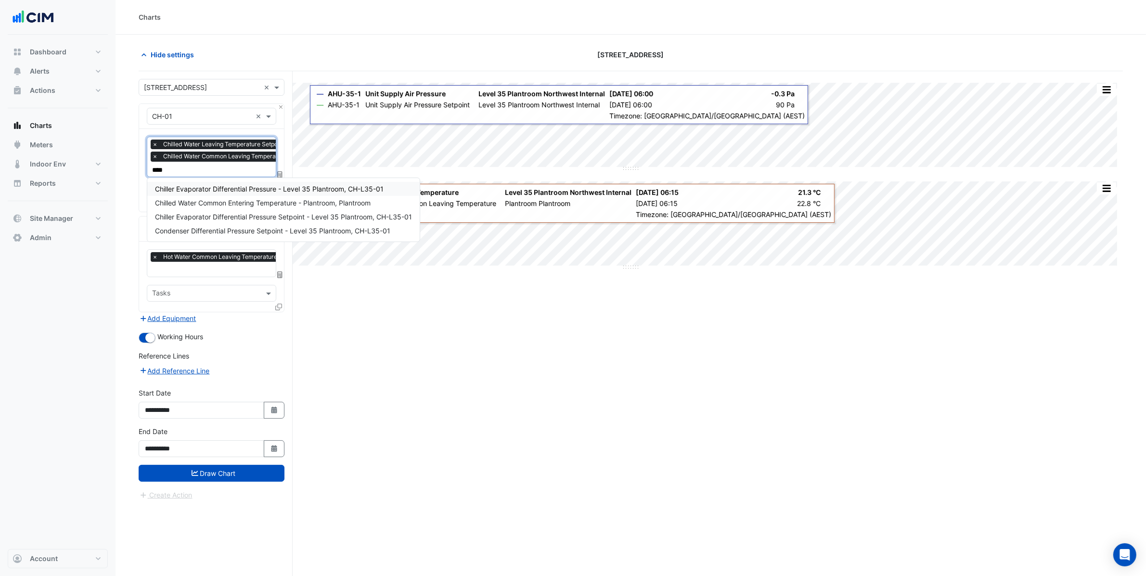
type input "*****"
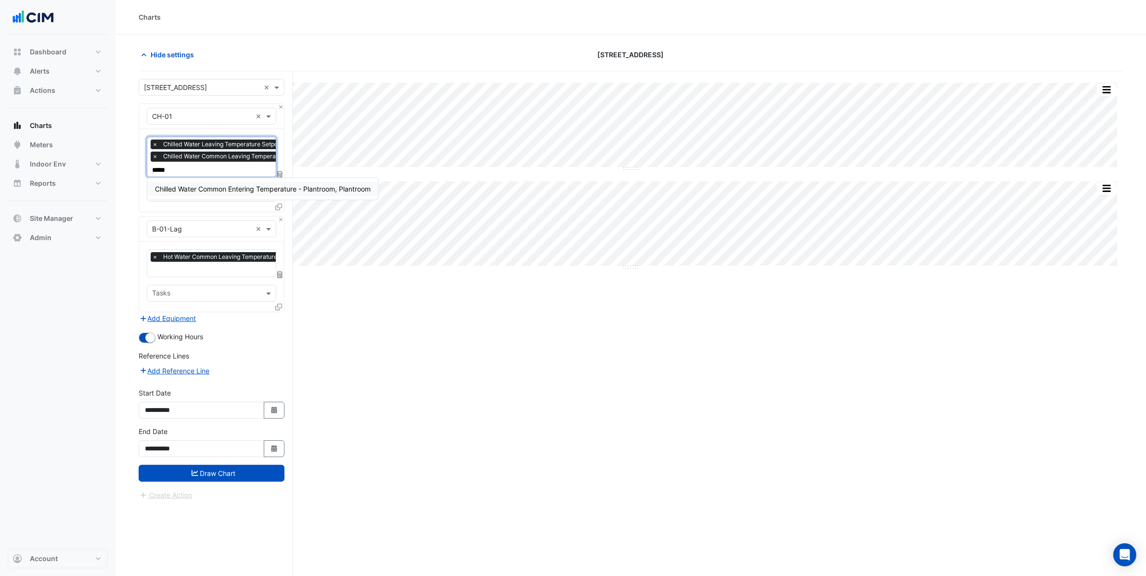
click at [266, 191] on span "Chilled Water Common Entering Temperature - Plantroom, Plantroom" at bounding box center [263, 189] width 216 height 8
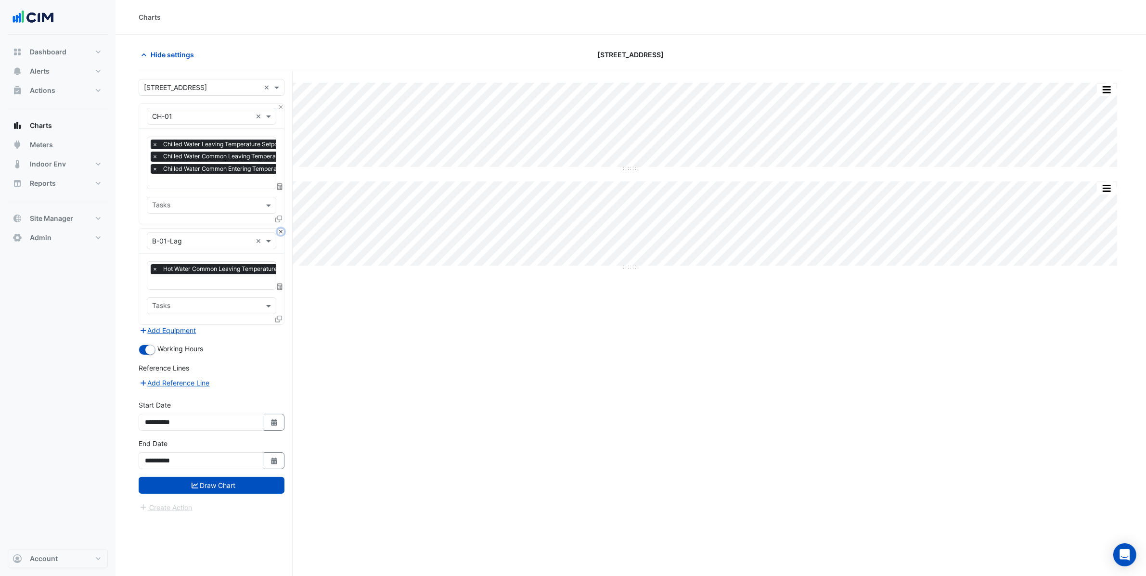
click at [281, 233] on button "Close" at bounding box center [281, 232] width 6 height 6
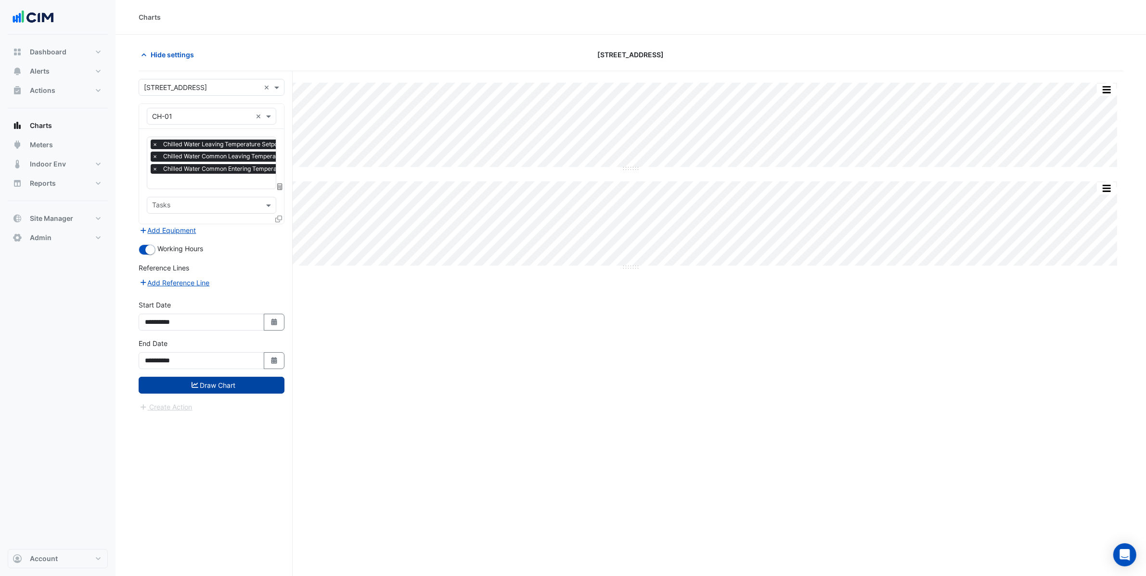
click at [217, 380] on button "Draw Chart" at bounding box center [212, 385] width 146 height 17
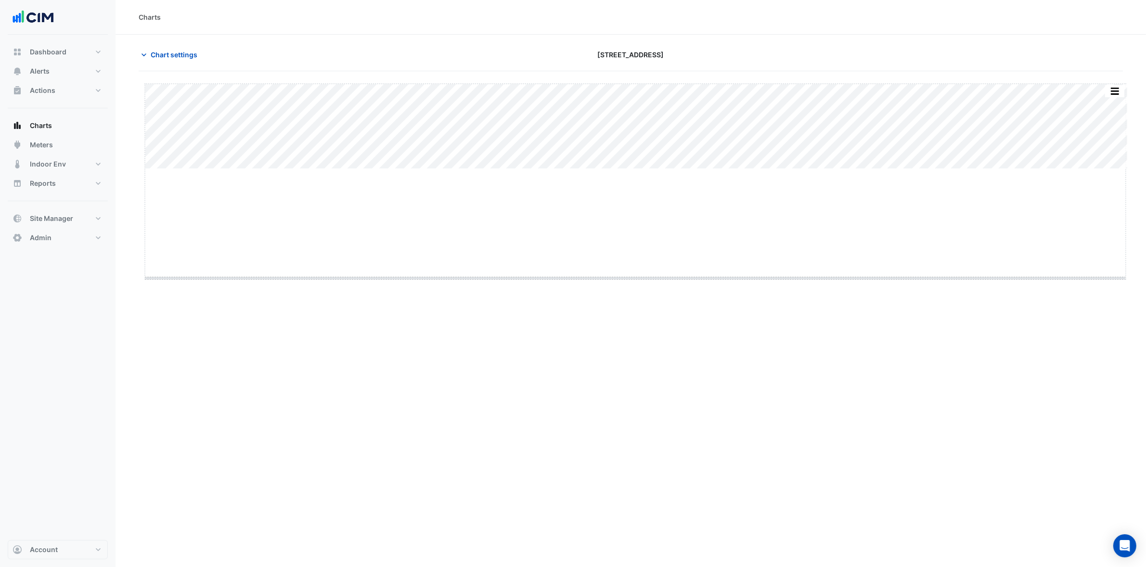
drag, startPoint x: 639, startPoint y: 216, endPoint x: 629, endPoint y: 307, distance: 91.5
click at [170, 52] on span "Chart settings" at bounding box center [174, 55] width 47 height 10
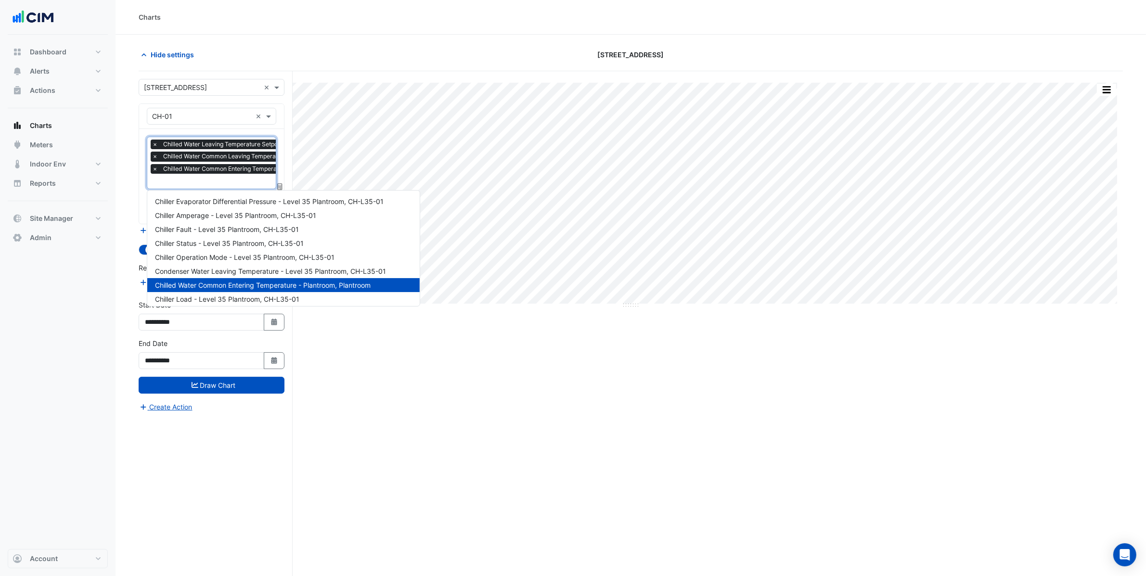
click at [216, 185] on input "text" at bounding box center [267, 182] width 231 height 10
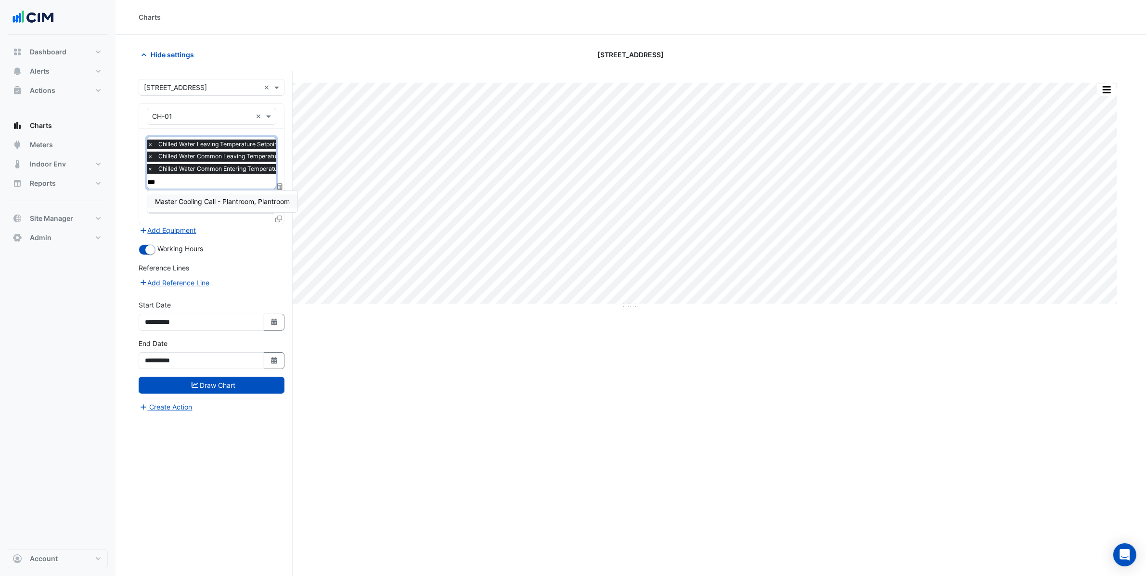
type input "****"
click at [248, 195] on div "Master Cooling Call - Plantroom, Plantroom" at bounding box center [222, 201] width 150 height 14
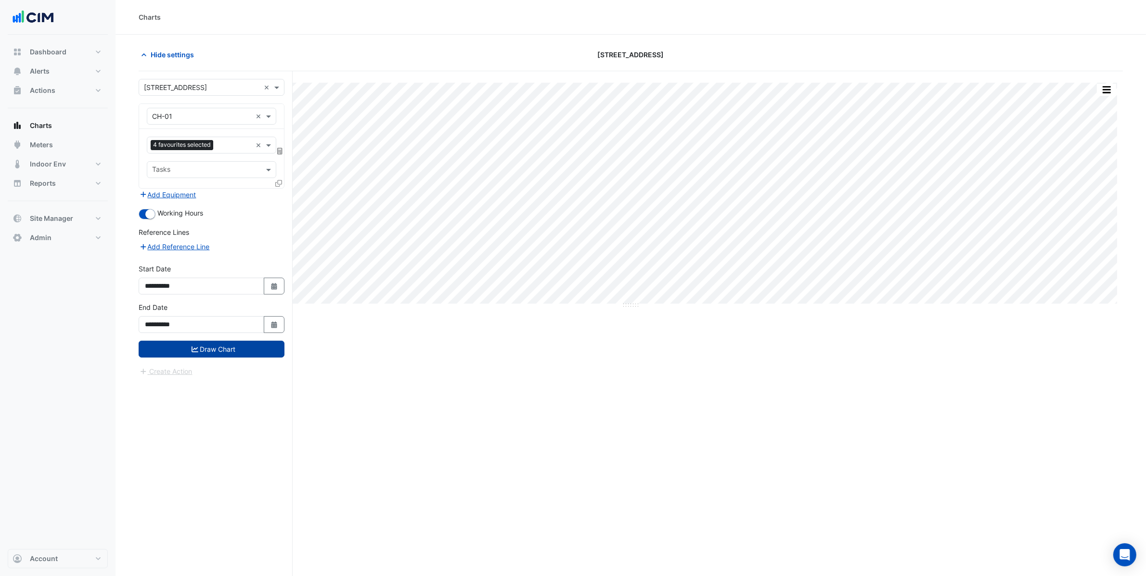
click at [220, 351] on button "Draw Chart" at bounding box center [212, 349] width 146 height 17
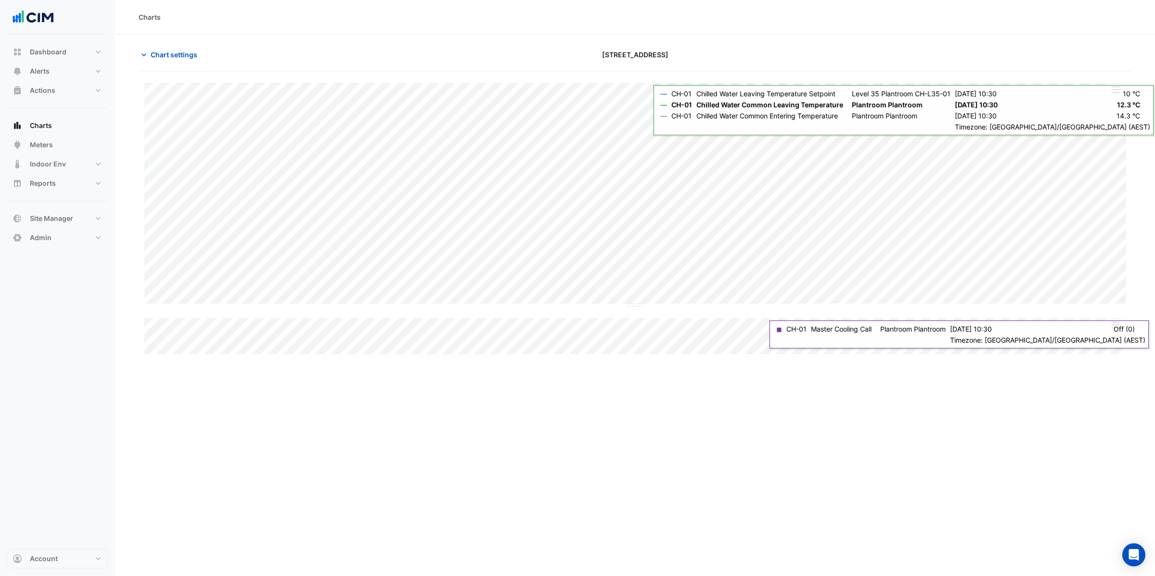
click at [1118, 83] on div "Split All Split None Print Save as JPEG Save as PNG Pivot Data Table Export CSV…" at bounding box center [635, 83] width 982 height 0
click at [1119, 90] on button "button" at bounding box center [1115, 90] width 19 height 12
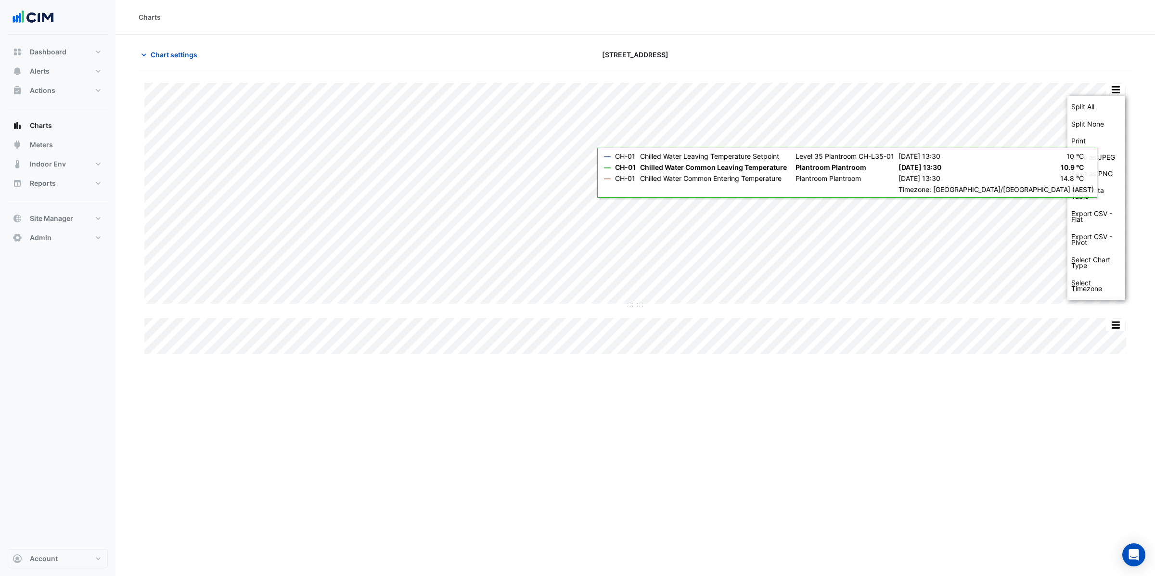
click at [1025, 418] on div "Charts Chart settings [STREET_ADDRESS] Split All Split None Print Save as JPEG …" at bounding box center [636, 288] width 1040 height 576
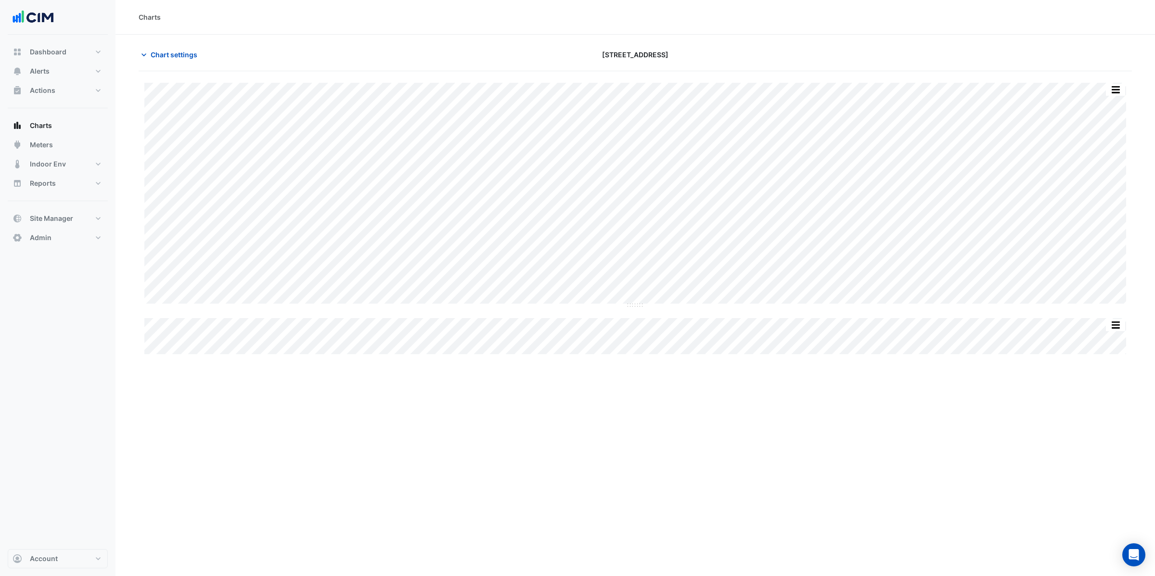
click at [160, 65] on div "Chart settings [STREET_ADDRESS]" at bounding box center [635, 58] width 993 height 25
click at [176, 57] on span "Chart settings" at bounding box center [174, 55] width 47 height 10
drag, startPoint x: 628, startPoint y: 306, endPoint x: 629, endPoint y: 467, distance: 161.2
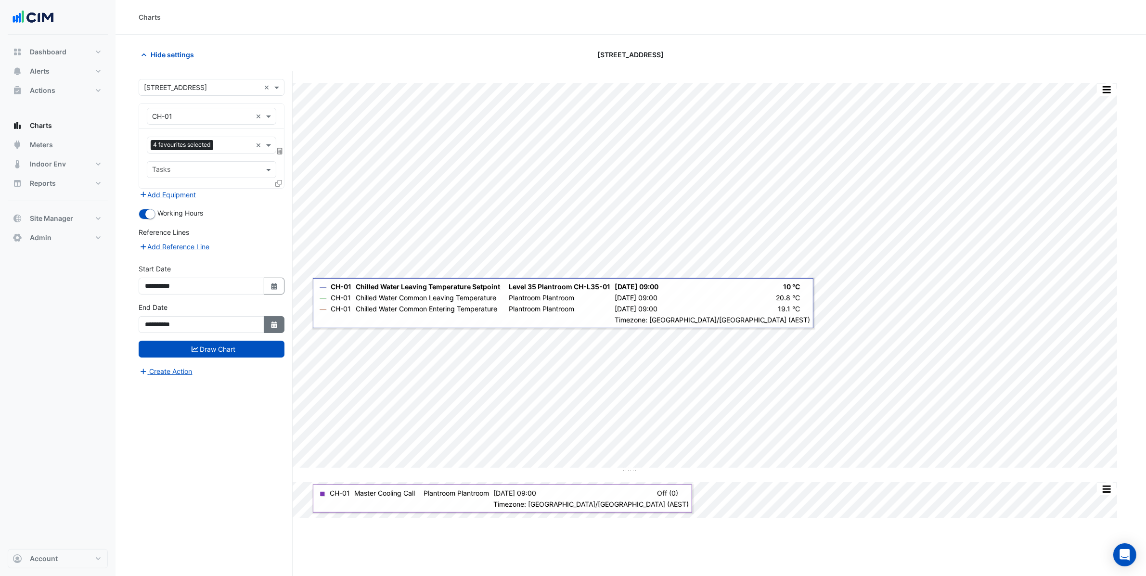
click at [273, 330] on button "Select Date" at bounding box center [274, 324] width 21 height 17
click at [272, 432] on div "**********" at bounding box center [216, 341] width 154 height 541
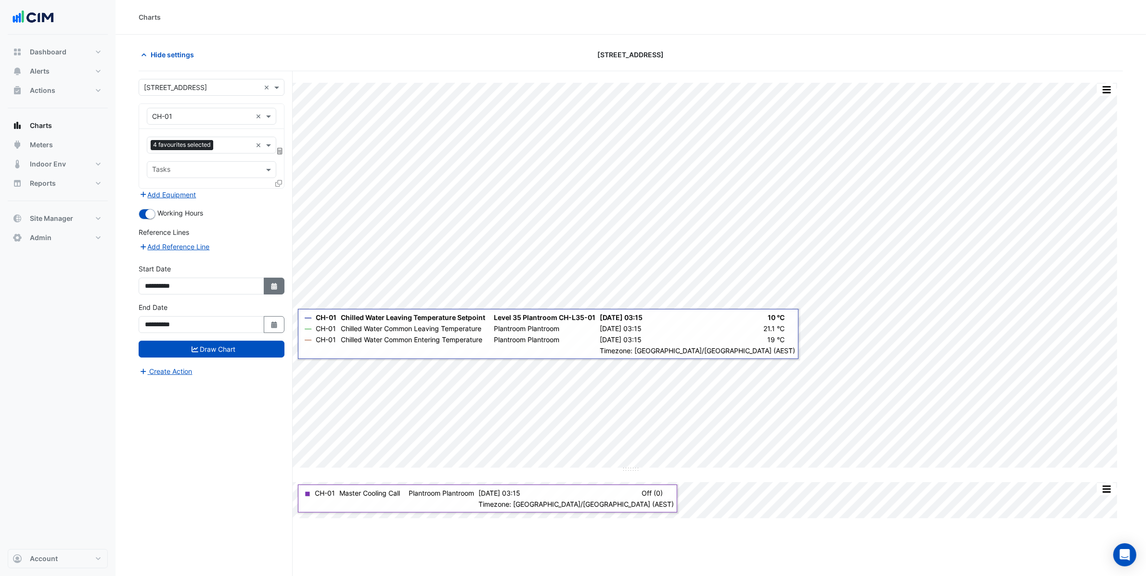
click at [271, 287] on icon "button" at bounding box center [274, 286] width 6 height 7
select select "*"
select select "****"
click at [159, 156] on button "Previous month" at bounding box center [155, 158] width 12 height 15
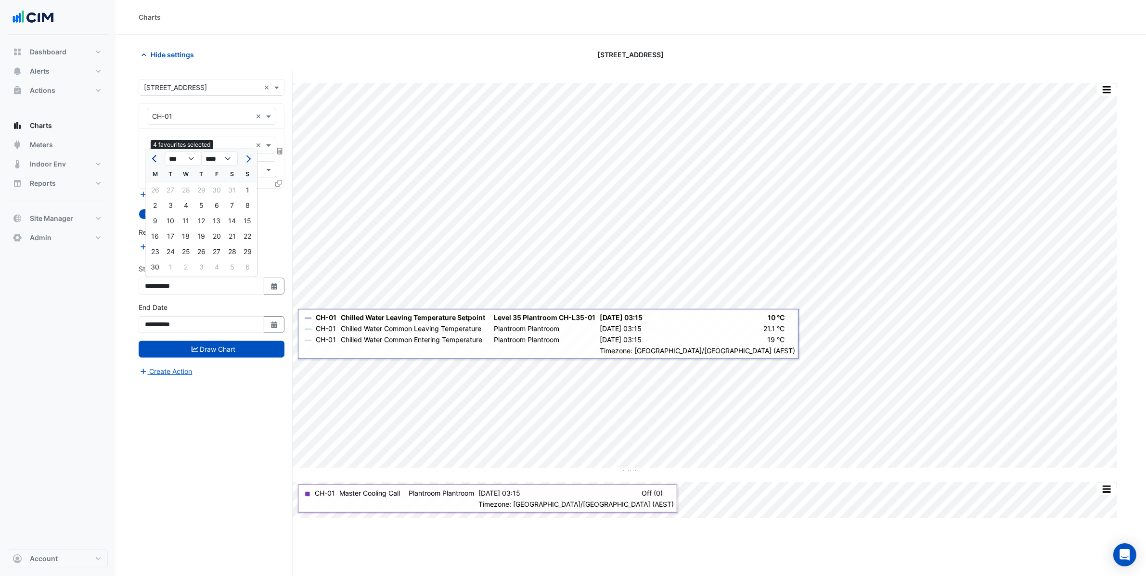
click at [159, 156] on button "Previous month" at bounding box center [155, 158] width 12 height 15
click at [161, 157] on button "Previous month" at bounding box center [155, 158] width 12 height 15
click at [160, 157] on button "Previous month" at bounding box center [155, 158] width 12 height 15
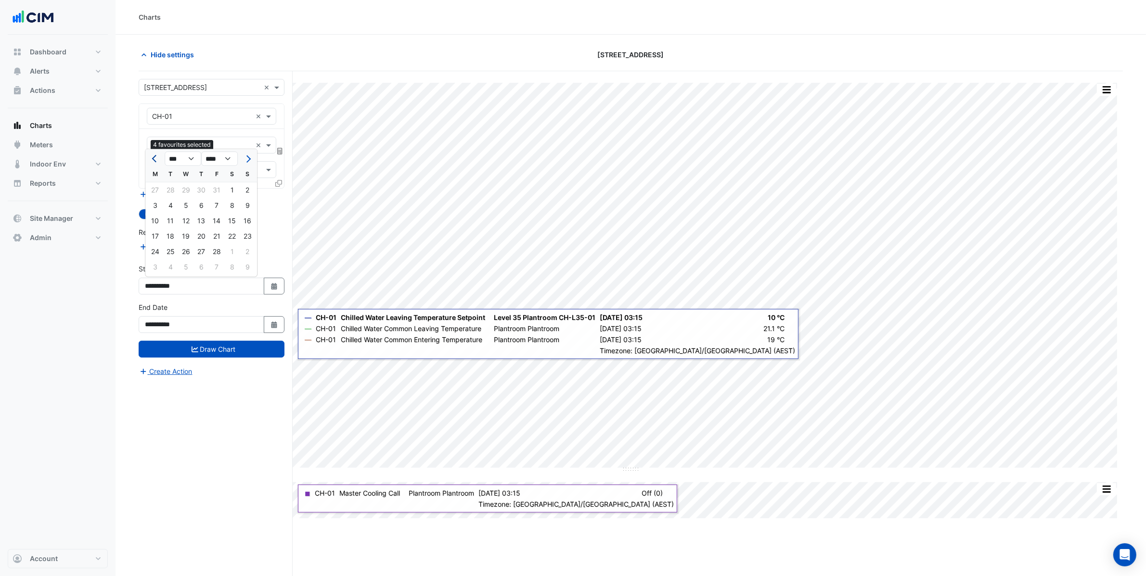
click at [160, 157] on button "Previous month" at bounding box center [155, 158] width 12 height 15
select select "**"
select select "****"
click at [161, 158] on button "Previous month" at bounding box center [155, 158] width 12 height 15
select select "**"
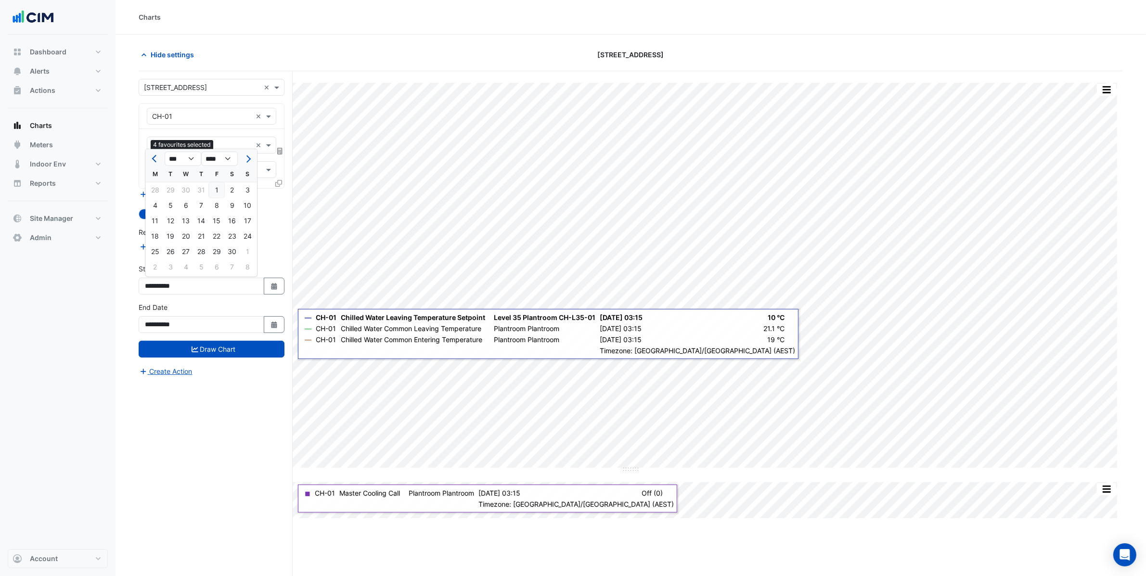
click at [215, 192] on div "1" at bounding box center [216, 189] width 15 height 15
type input "**********"
click at [277, 321] on button "Select Date" at bounding box center [274, 324] width 21 height 17
select select "*"
select select "****"
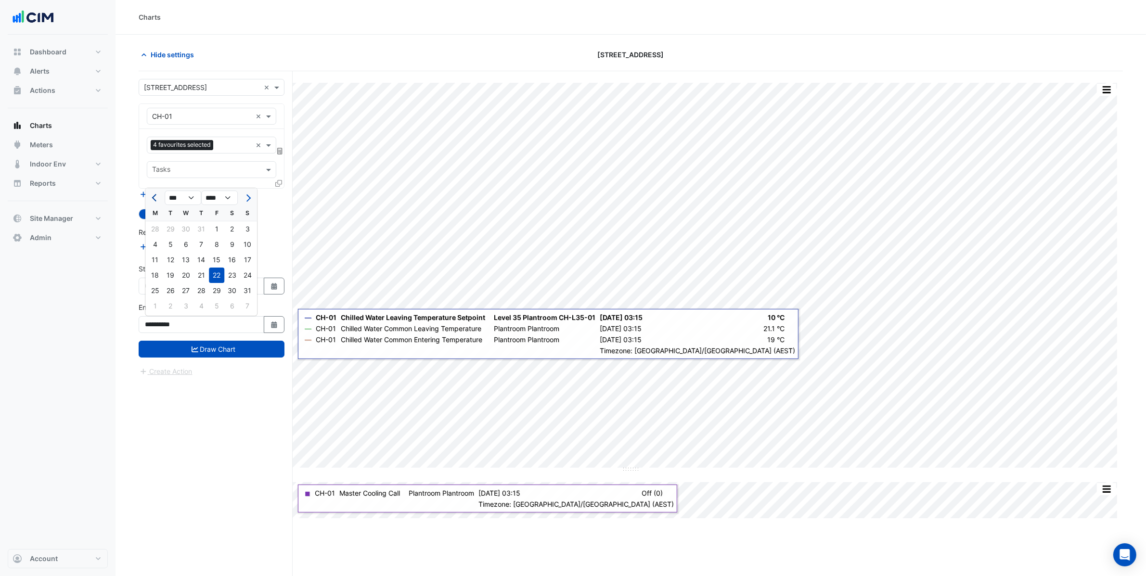
click at [157, 194] on button "Previous month" at bounding box center [155, 197] width 12 height 15
click at [161, 201] on div at bounding box center [154, 197] width 19 height 15
click at [164, 202] on ngb-datepicker-navigation "*** *** *** *** *** *** *** *** *** *** *** *** **** **** **** **** **** **** *…" at bounding box center [201, 197] width 112 height 15
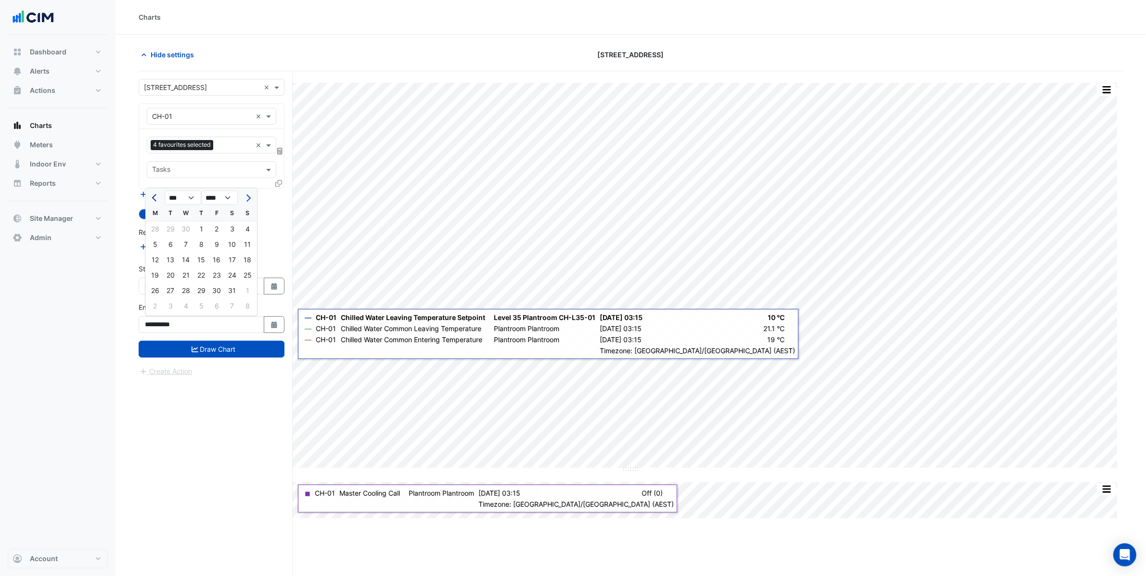
click at [155, 199] on span "Previous month" at bounding box center [155, 197] width 7 height 7
click at [156, 200] on span "Previous month" at bounding box center [155, 197] width 7 height 7
click at [156, 199] on span "Previous month" at bounding box center [155, 197] width 7 height 7
click at [155, 200] on span "Previous month" at bounding box center [155, 197] width 7 height 7
select select "*"
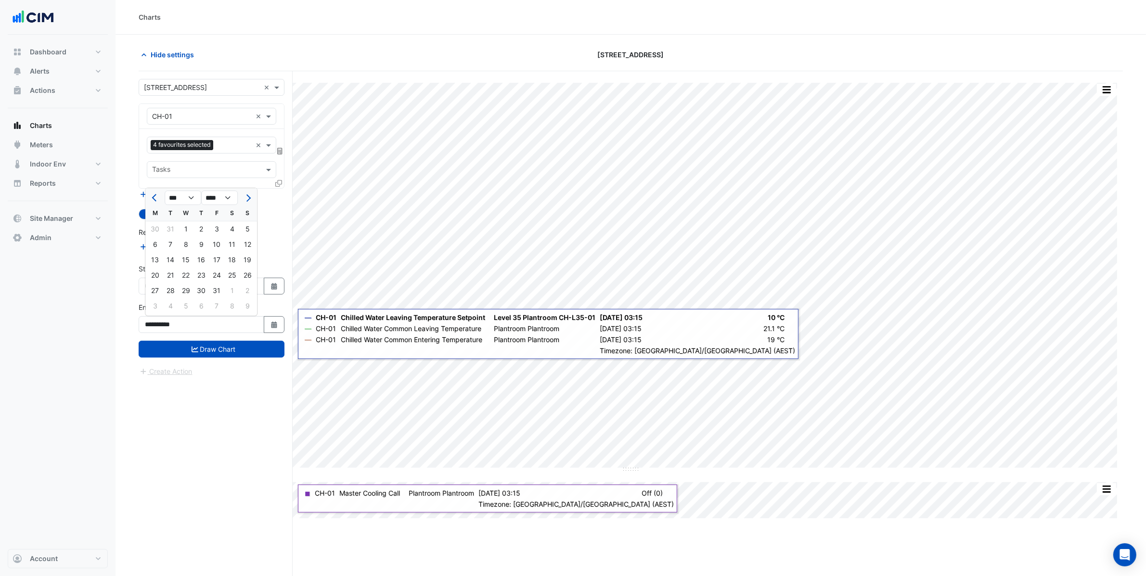
click at [218, 296] on div "31" at bounding box center [216, 290] width 15 height 15
type input "**********"
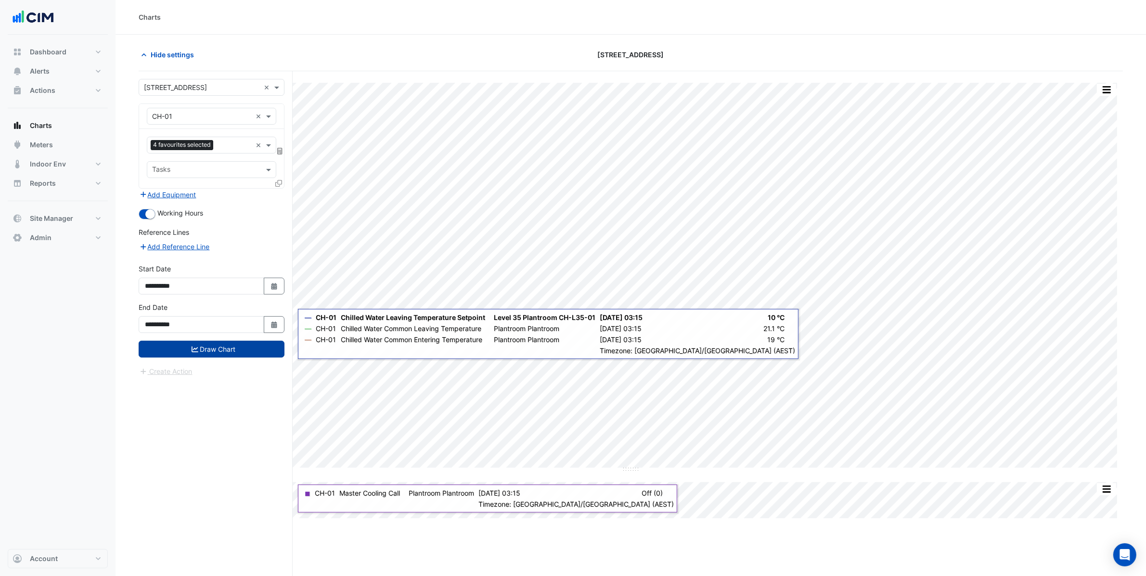
click at [231, 353] on button "Draw Chart" at bounding box center [212, 349] width 146 height 17
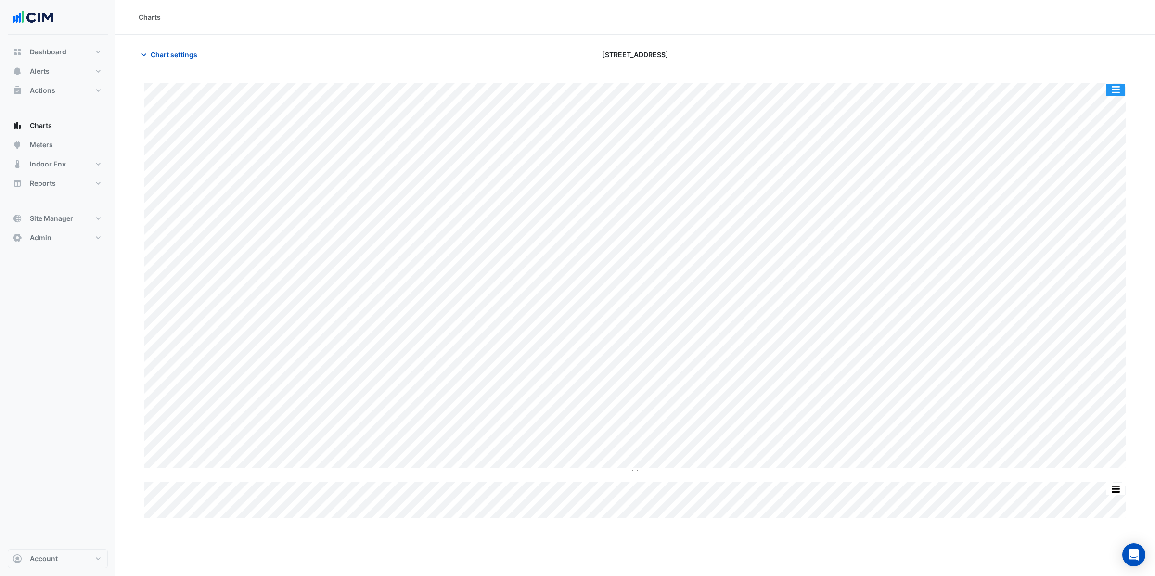
click at [1116, 87] on button "button" at bounding box center [1115, 90] width 19 height 12
click at [1104, 87] on button "button" at bounding box center [1096, 90] width 19 height 12
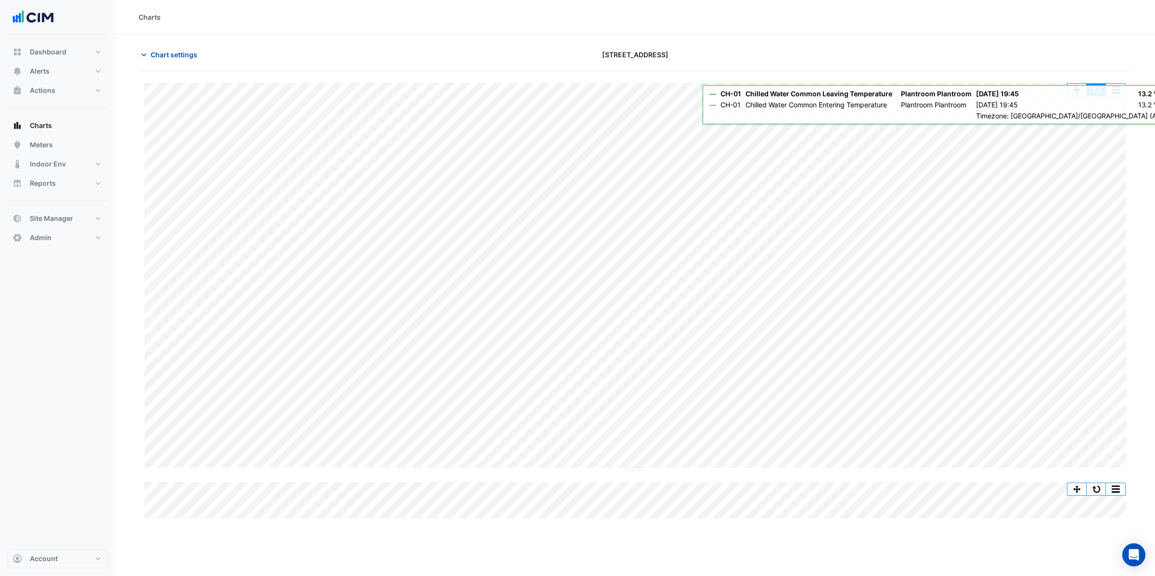
click at [1094, 90] on button "button" at bounding box center [1096, 90] width 19 height 12
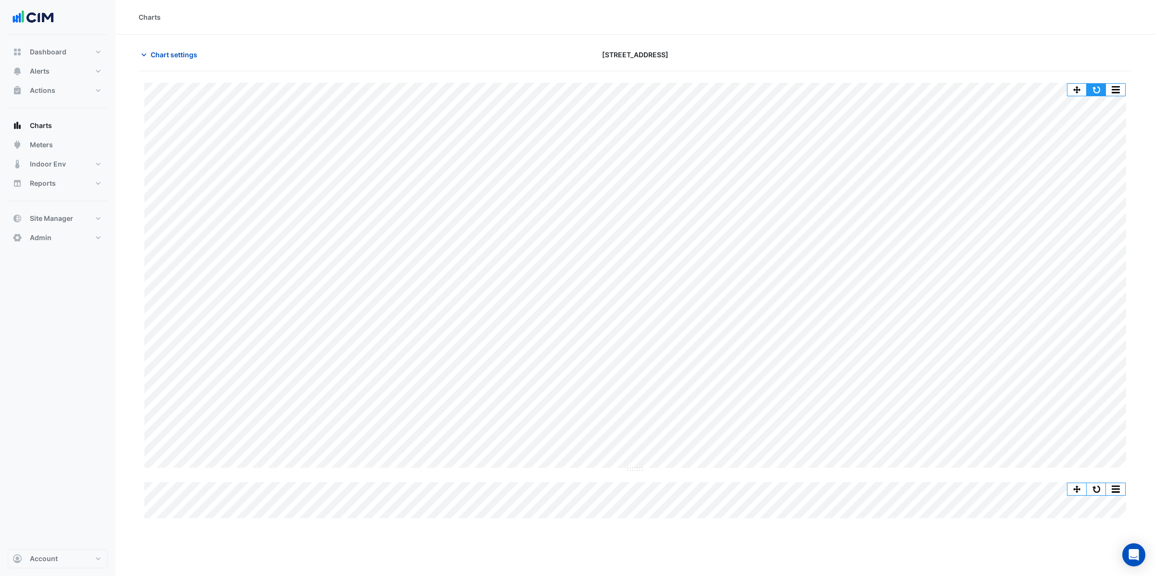
click at [1102, 89] on button "button" at bounding box center [1096, 90] width 19 height 12
click at [1093, 91] on button "button" at bounding box center [1096, 90] width 19 height 12
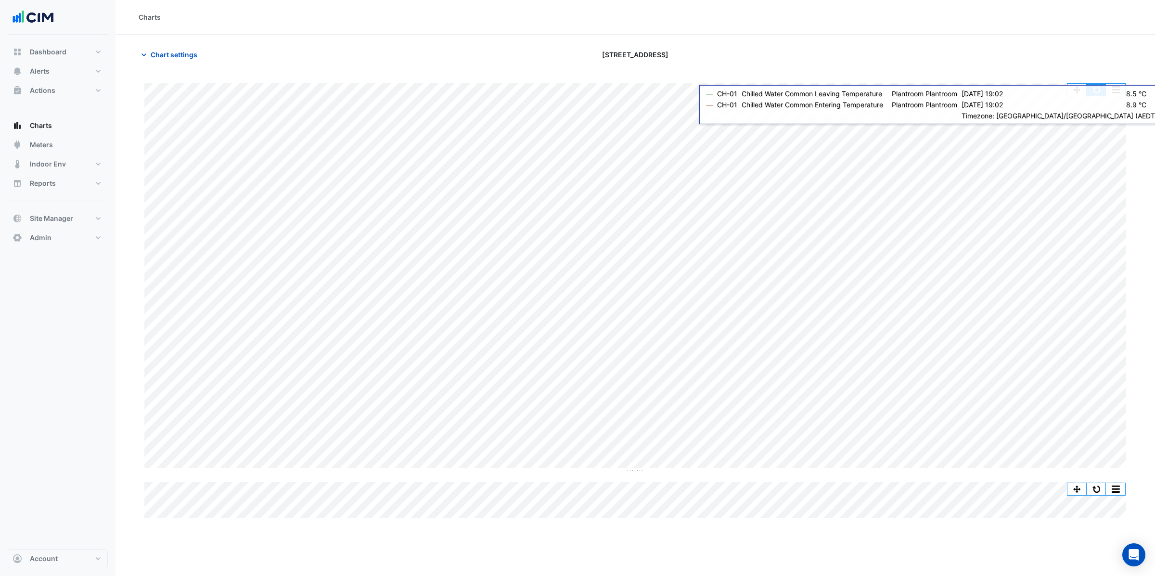
click at [1091, 92] on button "button" at bounding box center [1096, 90] width 19 height 12
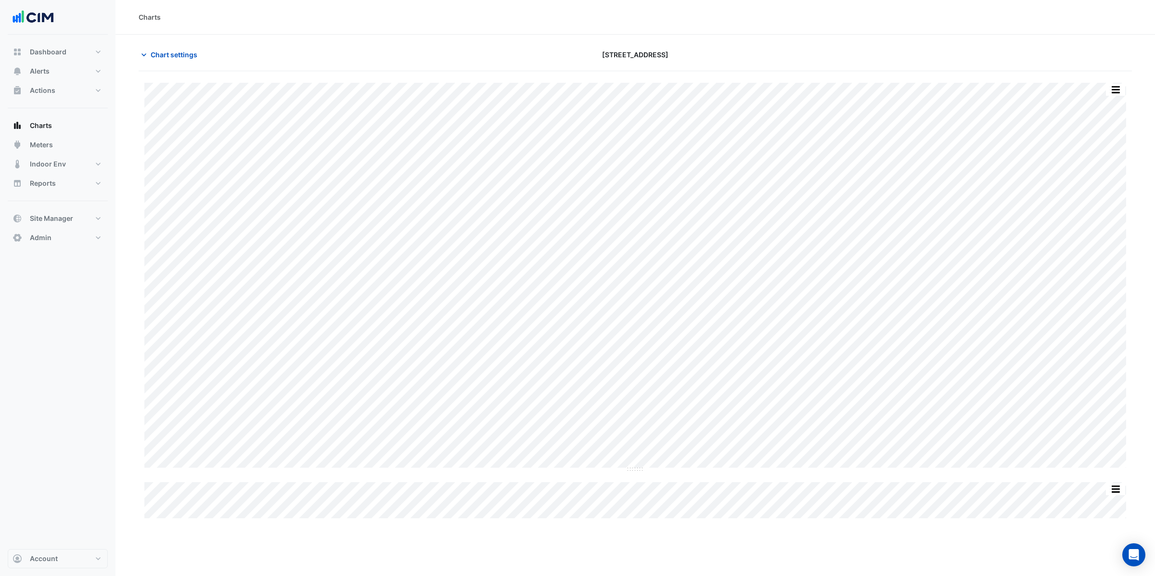
click at [141, 192] on div "Split All Split None Print Save as JPEG Save as PNG Pivot Data Table Export CSV…" at bounding box center [635, 301] width 993 height 436
click at [1103, 93] on button "button" at bounding box center [1096, 90] width 19 height 12
click at [1106, 86] on button "button" at bounding box center [1115, 90] width 19 height 12
click at [1099, 94] on button "button" at bounding box center [1096, 90] width 19 height 12
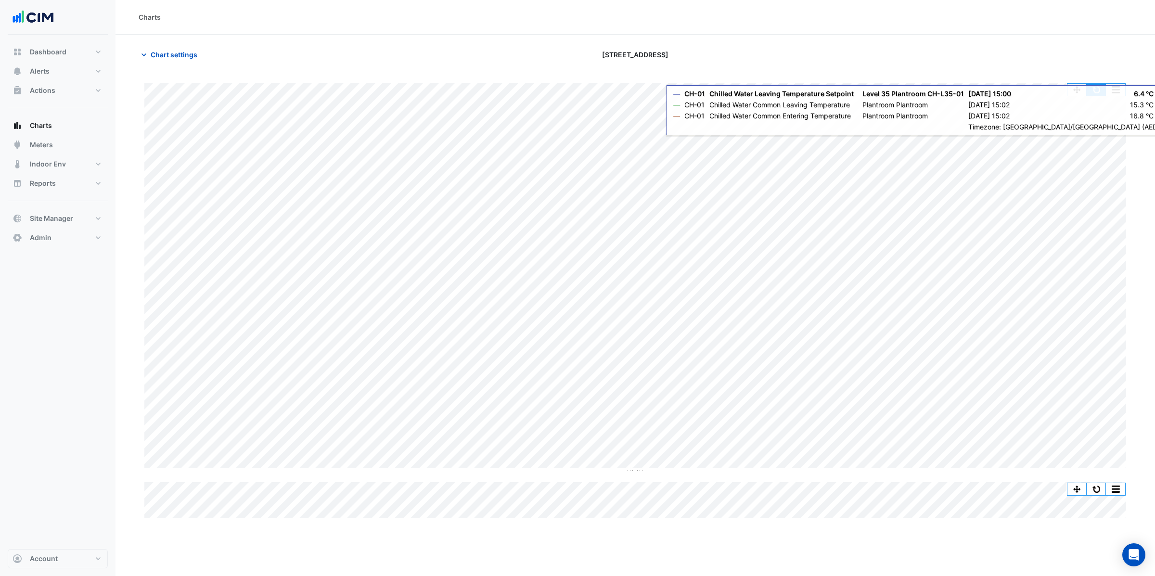
click at [1096, 93] on button "button" at bounding box center [1096, 90] width 19 height 12
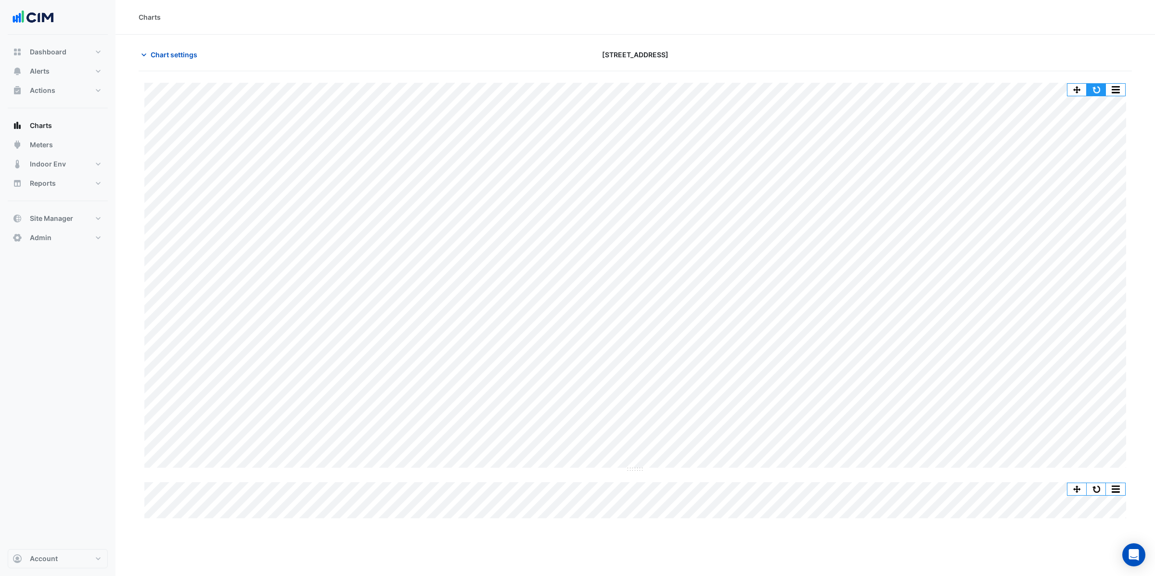
click at [1103, 89] on button "button" at bounding box center [1096, 90] width 19 height 12
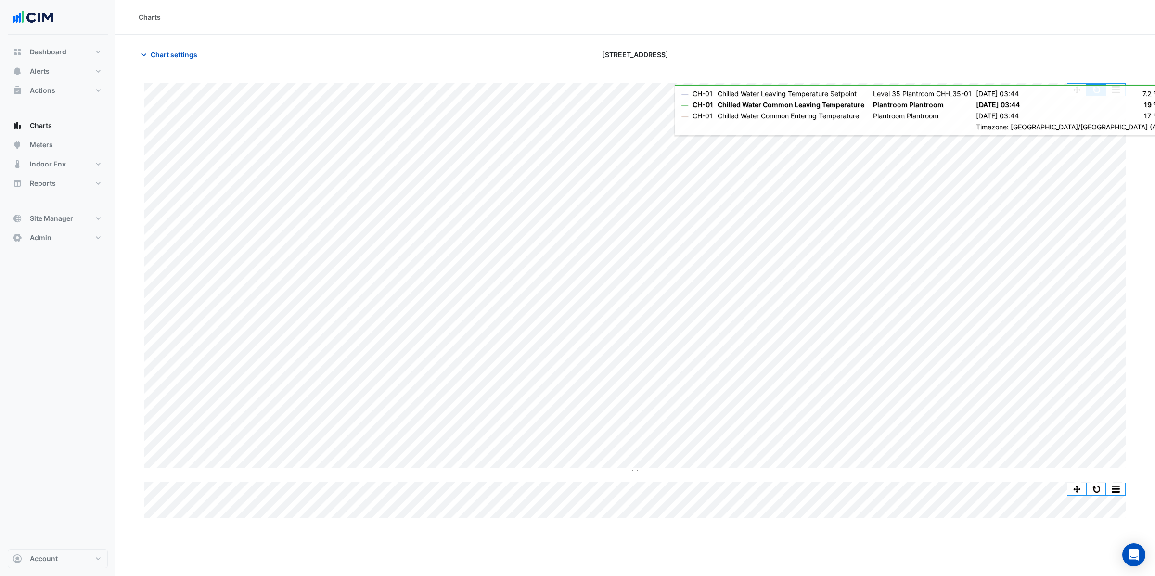
click at [1097, 91] on button "button" at bounding box center [1096, 90] width 19 height 12
